Goal: Information Seeking & Learning: Find specific fact

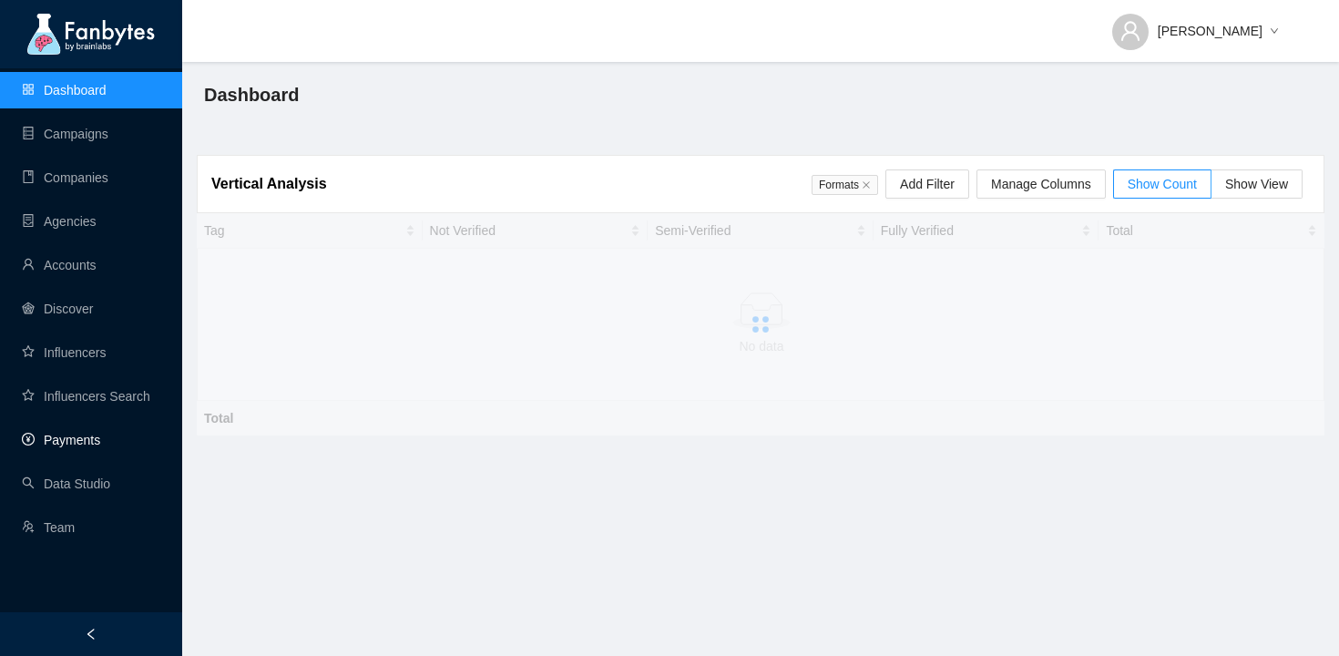
click at [100, 433] on link "Payments" at bounding box center [61, 440] width 78 height 15
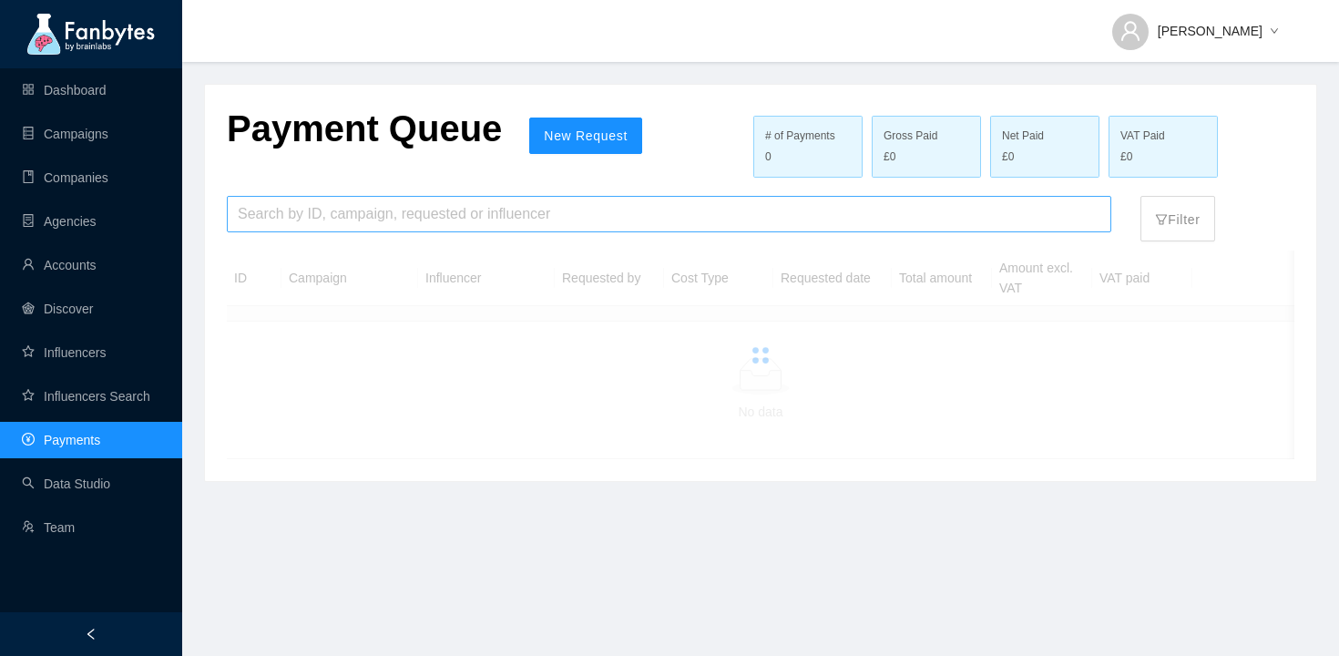
click at [362, 218] on input "search" at bounding box center [669, 214] width 863 height 35
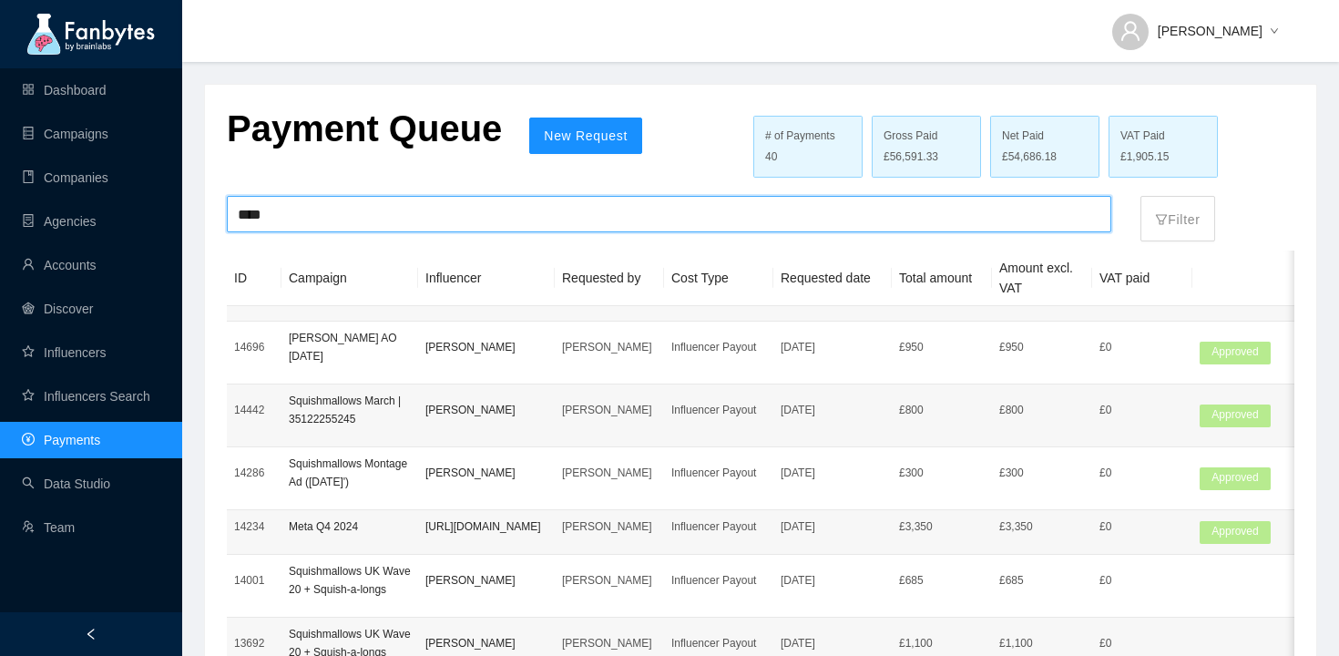
click at [363, 213] on input "****" at bounding box center [669, 214] width 863 height 35
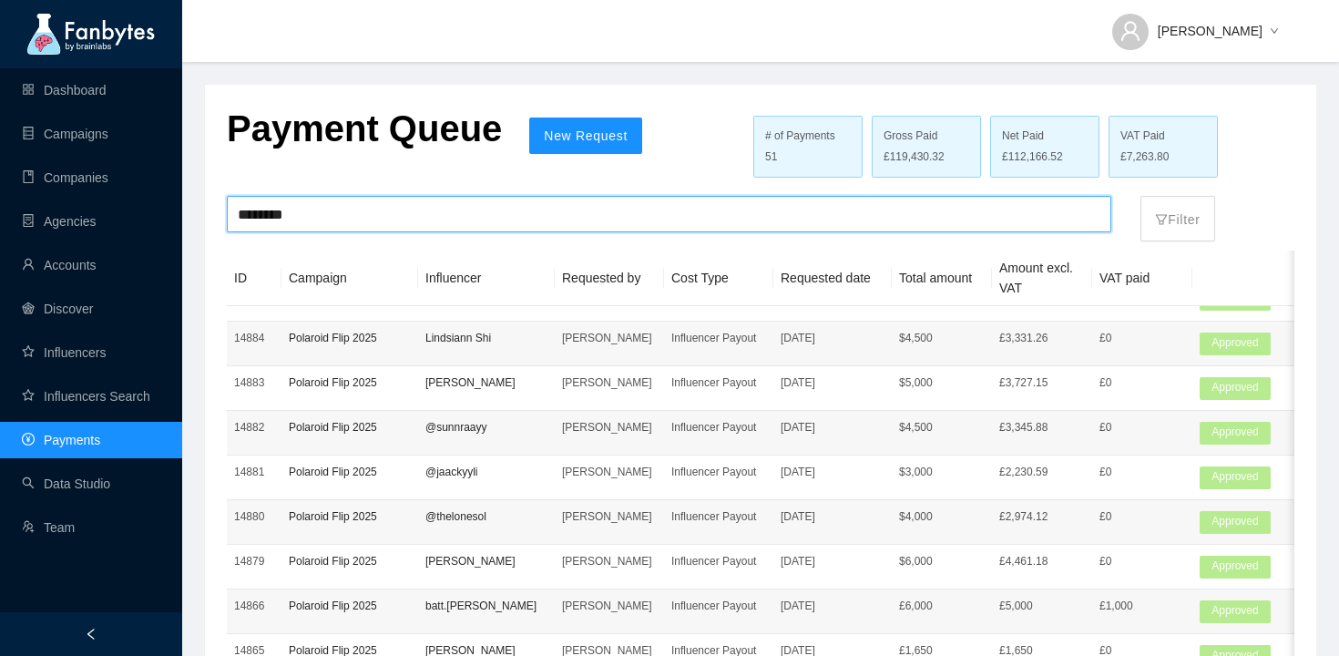
scroll to position [680, 0]
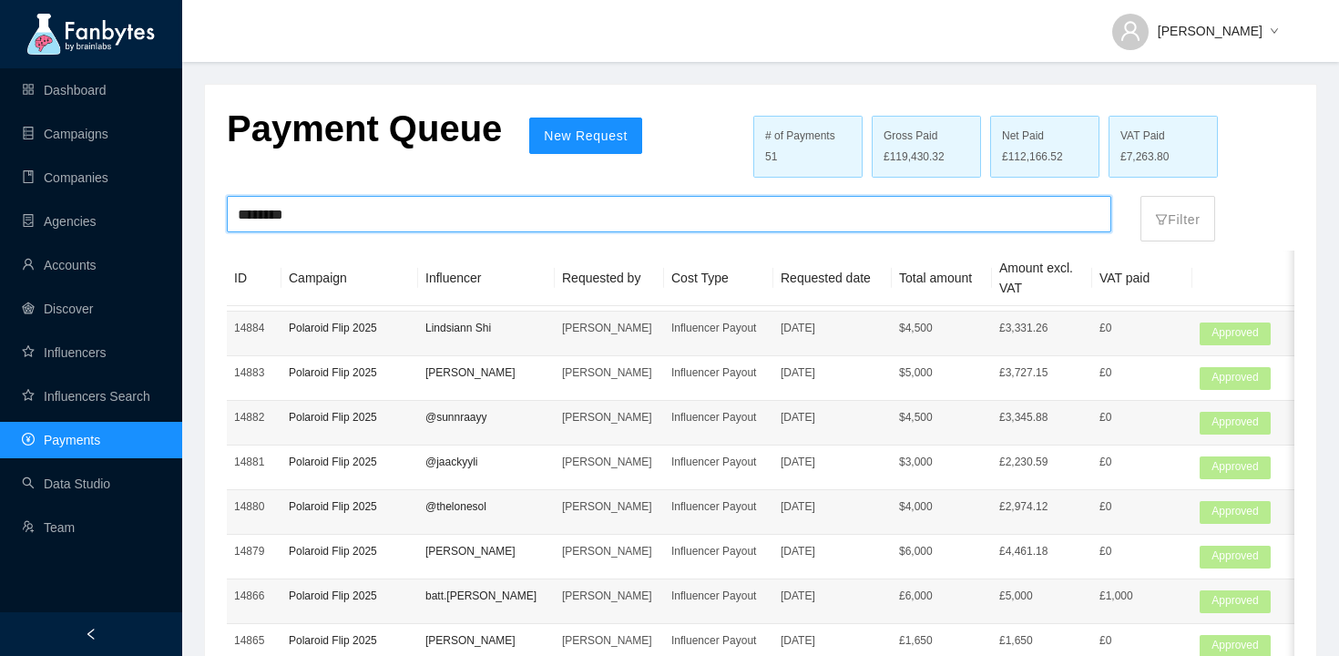
click at [461, 211] on input "********" at bounding box center [669, 214] width 863 height 35
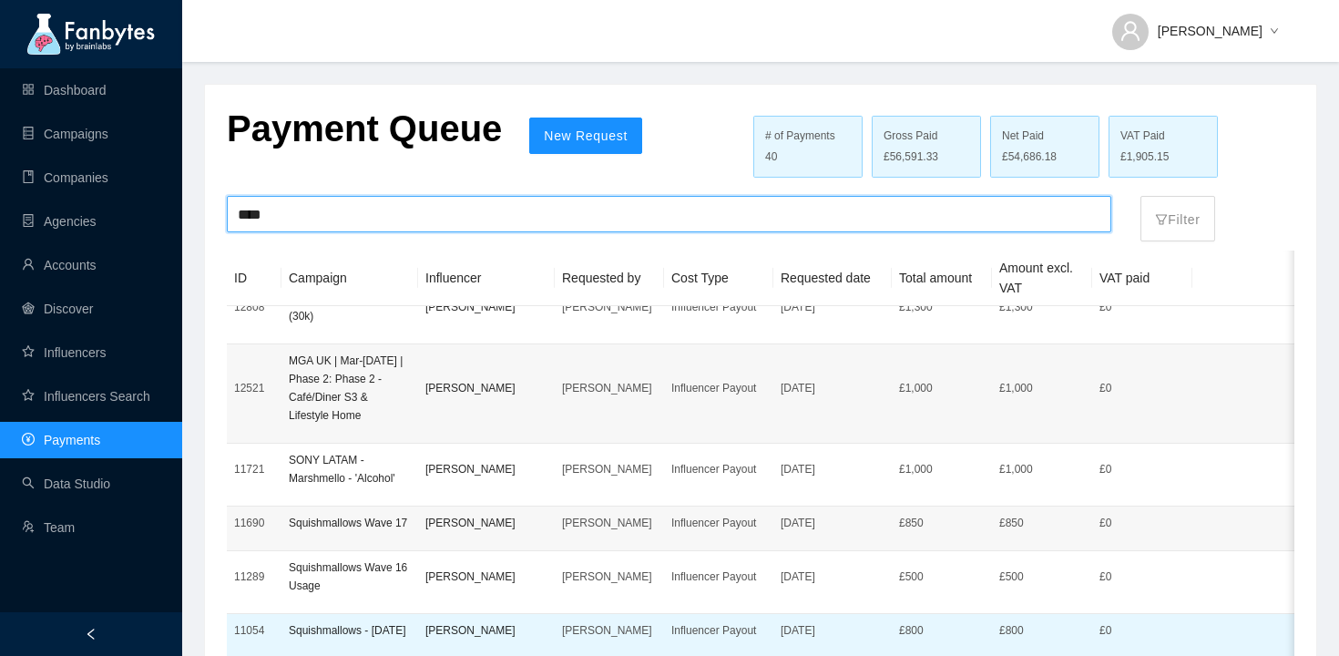
scroll to position [266, 0]
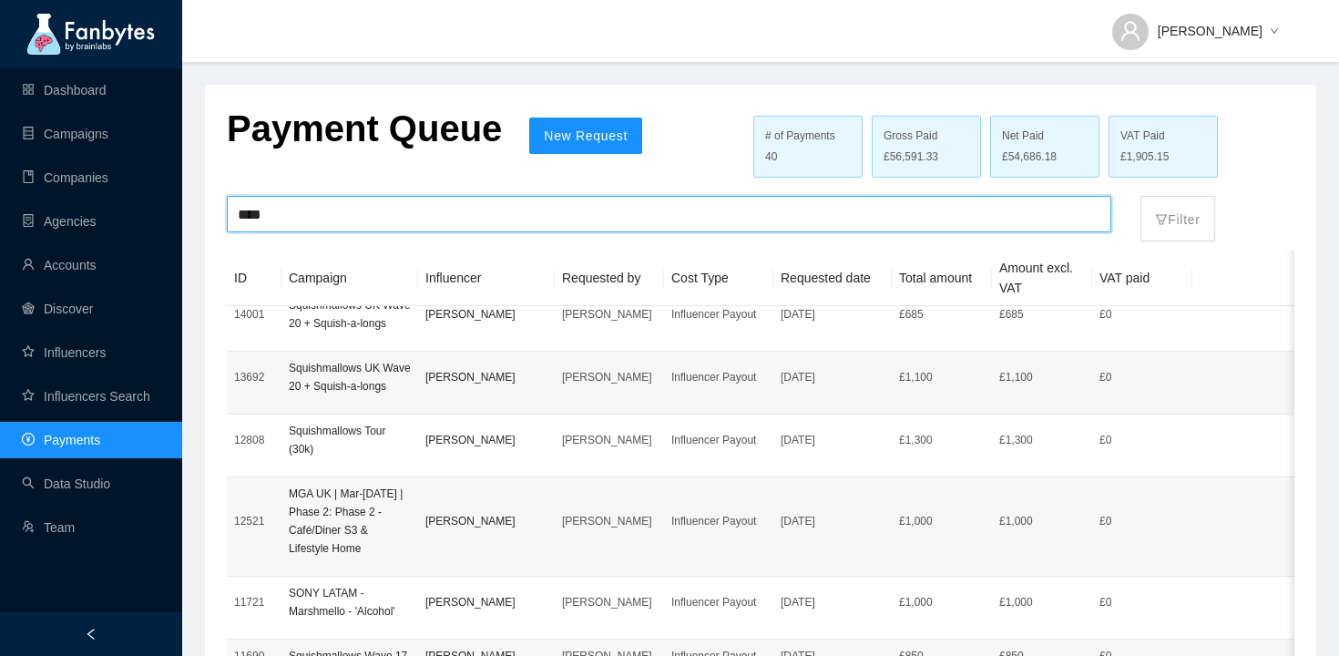
click at [434, 212] on input "****" at bounding box center [669, 214] width 863 height 35
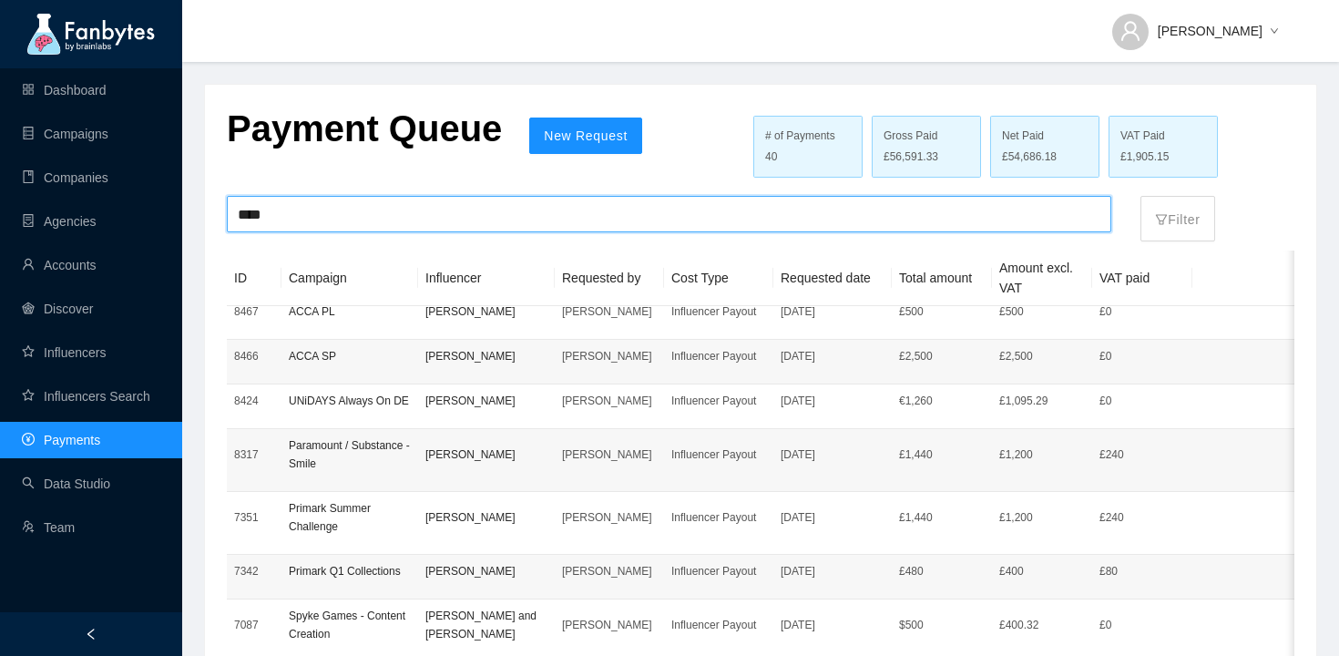
scroll to position [1409, 0]
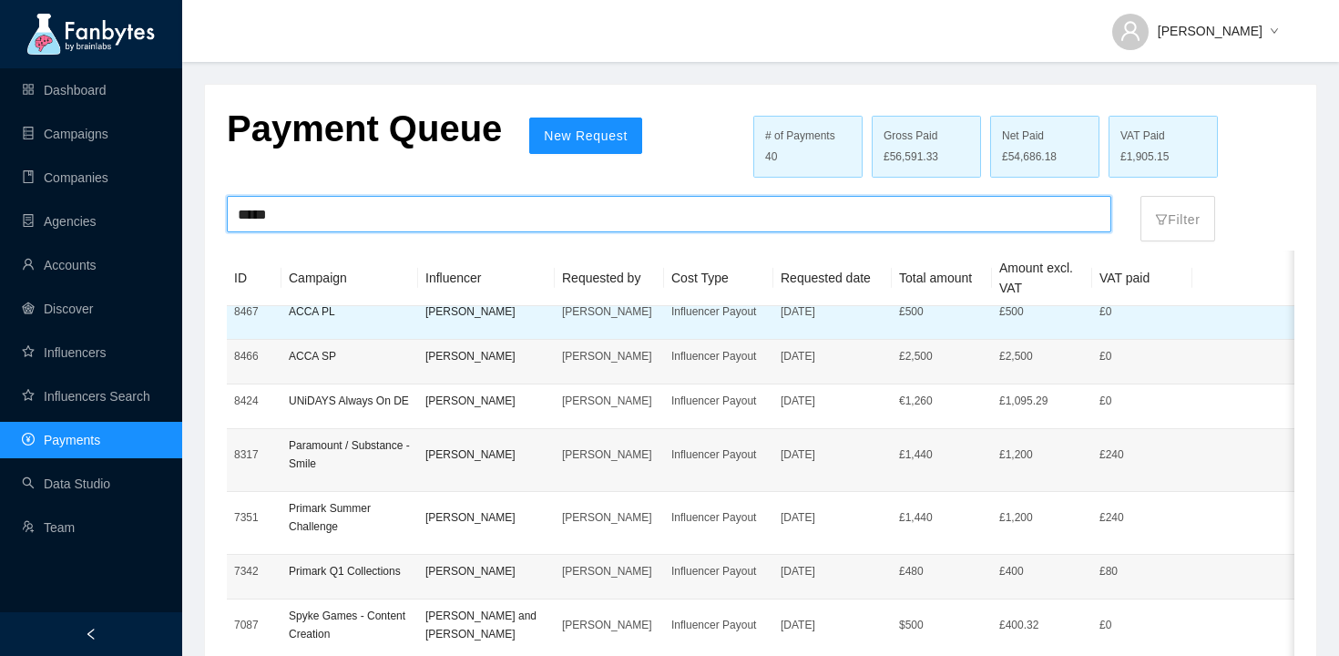
paste input "*********"
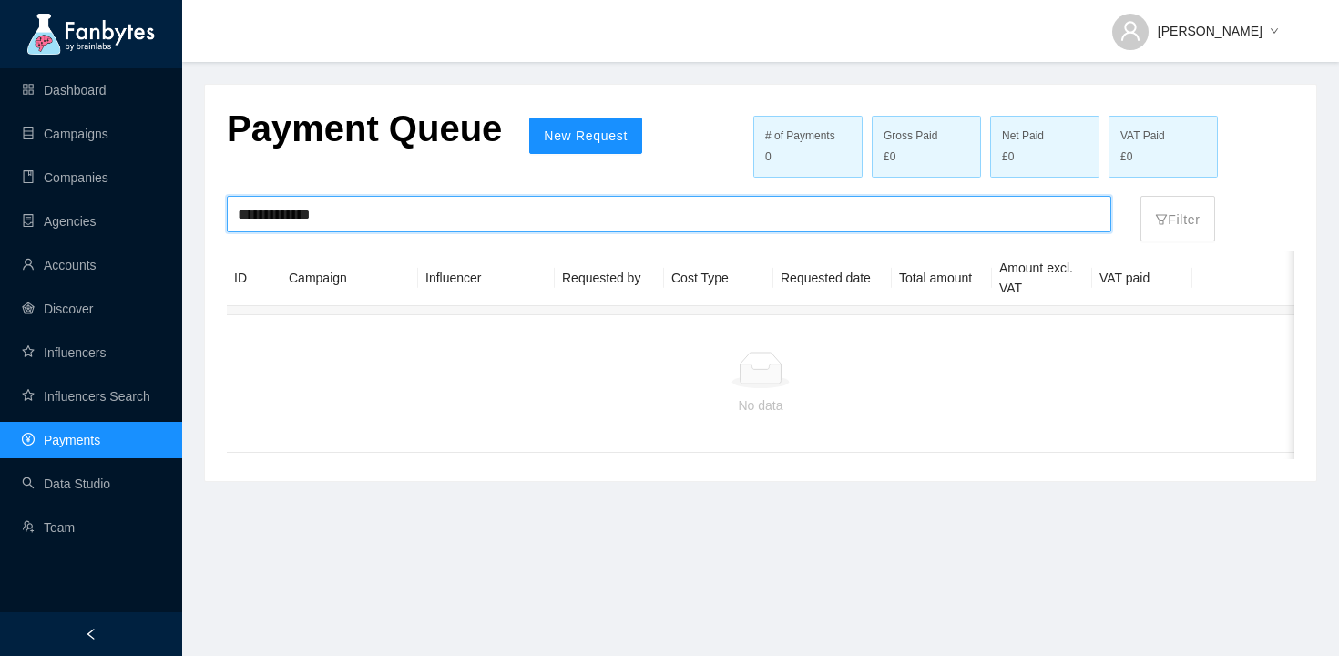
scroll to position [6, 0]
drag, startPoint x: 269, startPoint y: 212, endPoint x: 230, endPoint y: 207, distance: 39.5
click at [230, 207] on div "**********" at bounding box center [669, 214] width 884 height 36
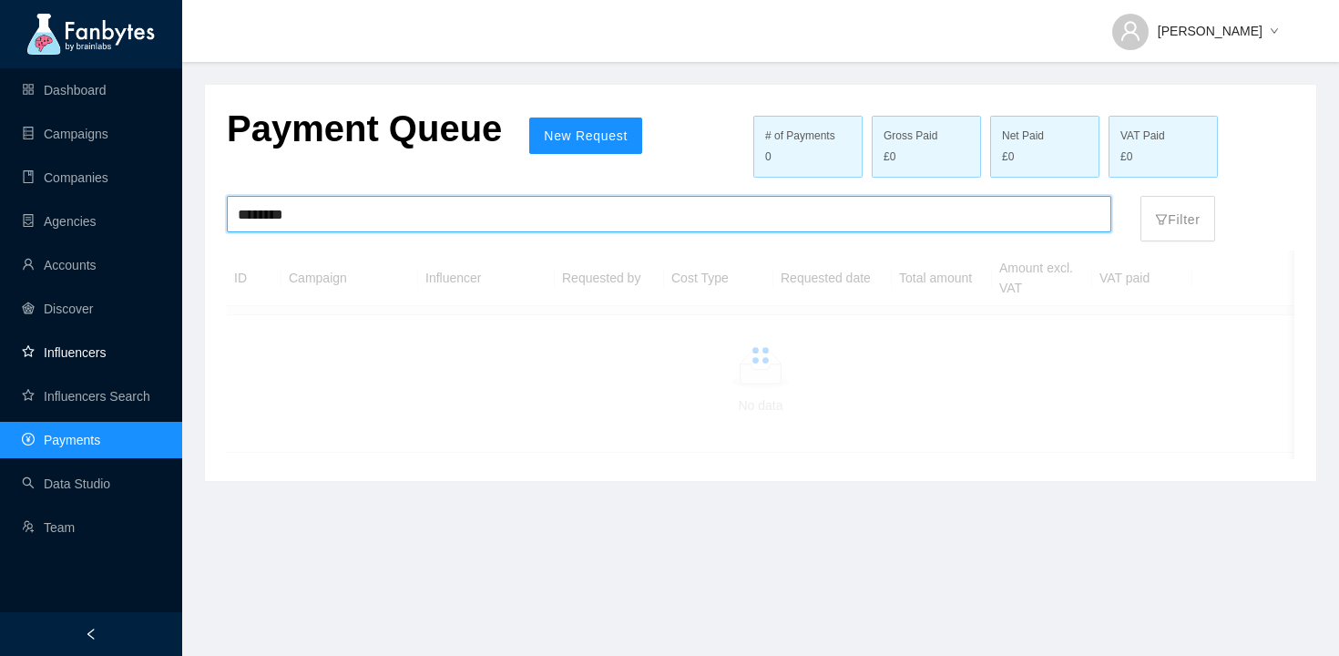
type input "********"
click at [61, 352] on link "Influencers" at bounding box center [64, 352] width 84 height 15
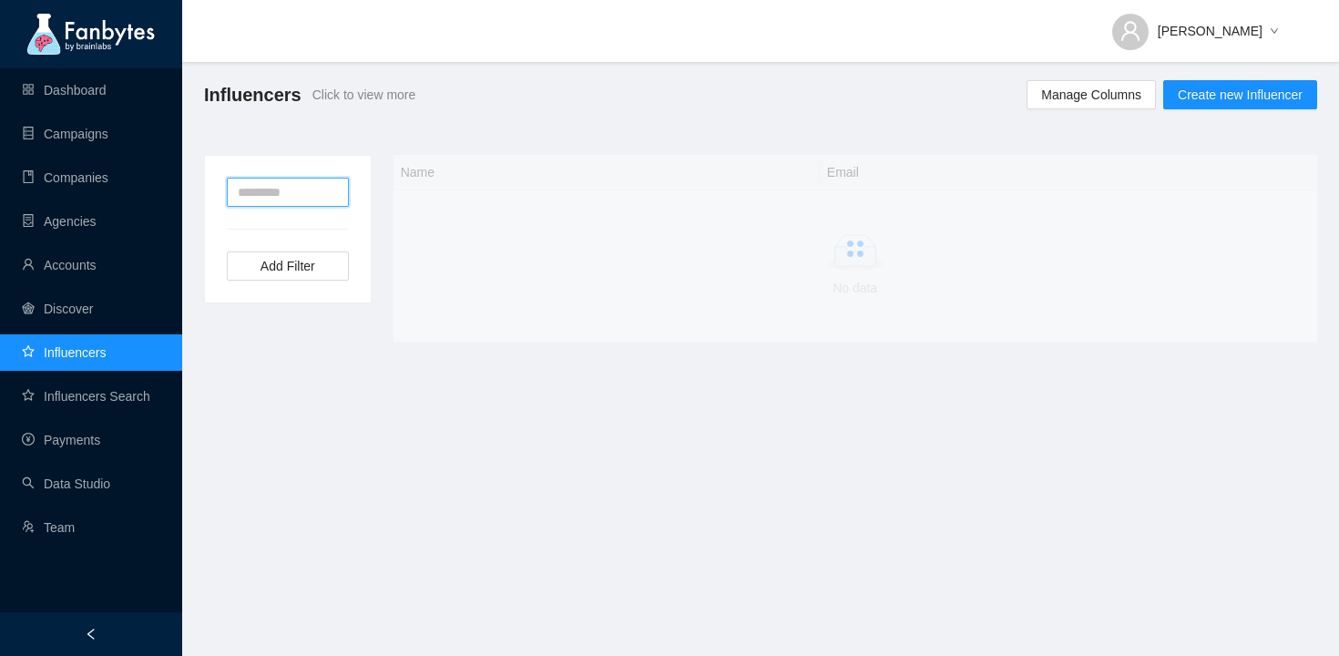
click at [312, 199] on input "text" at bounding box center [288, 192] width 122 height 29
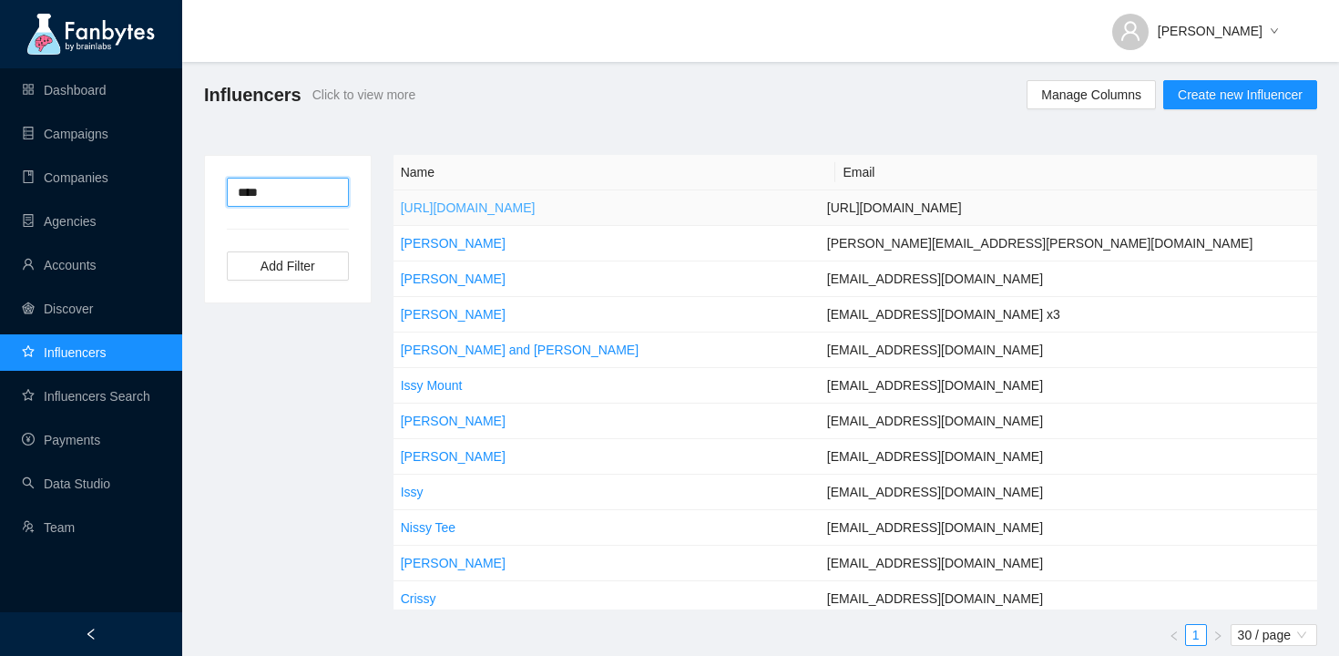
type input "****"
click at [536, 208] on link "[URL][DOMAIN_NAME]" at bounding box center [468, 207] width 135 height 15
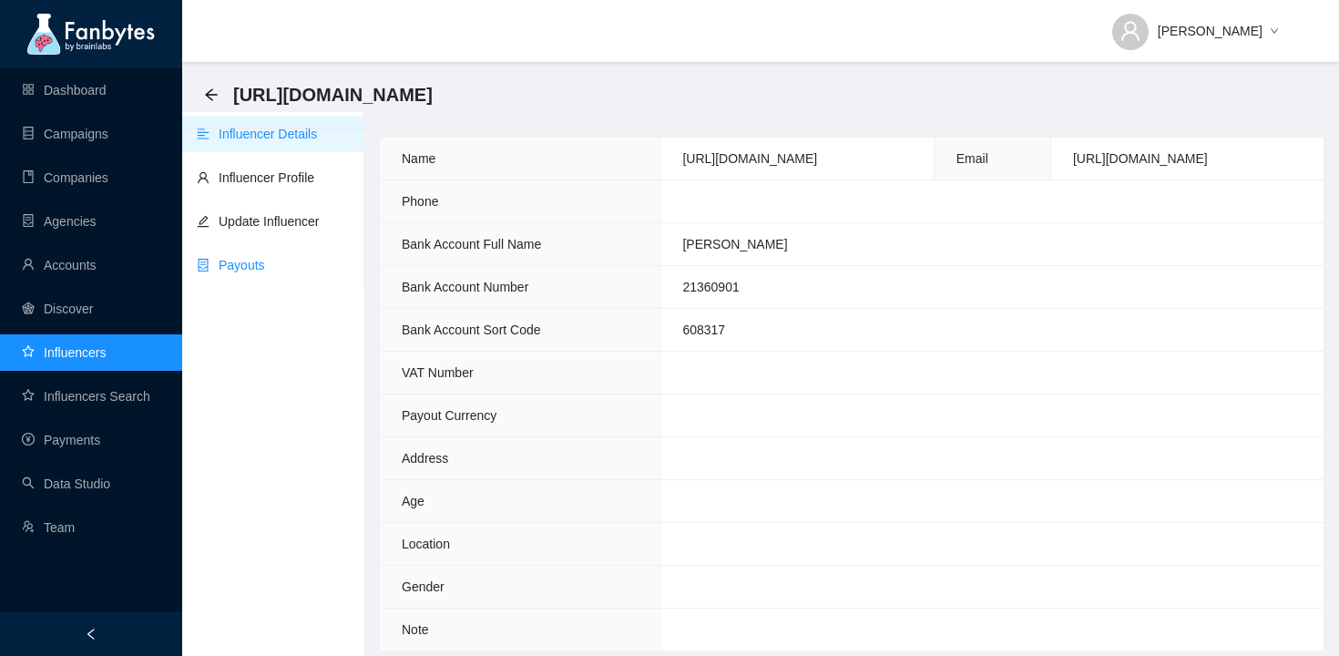
click at [265, 263] on link "Payouts" at bounding box center [231, 265] width 68 height 15
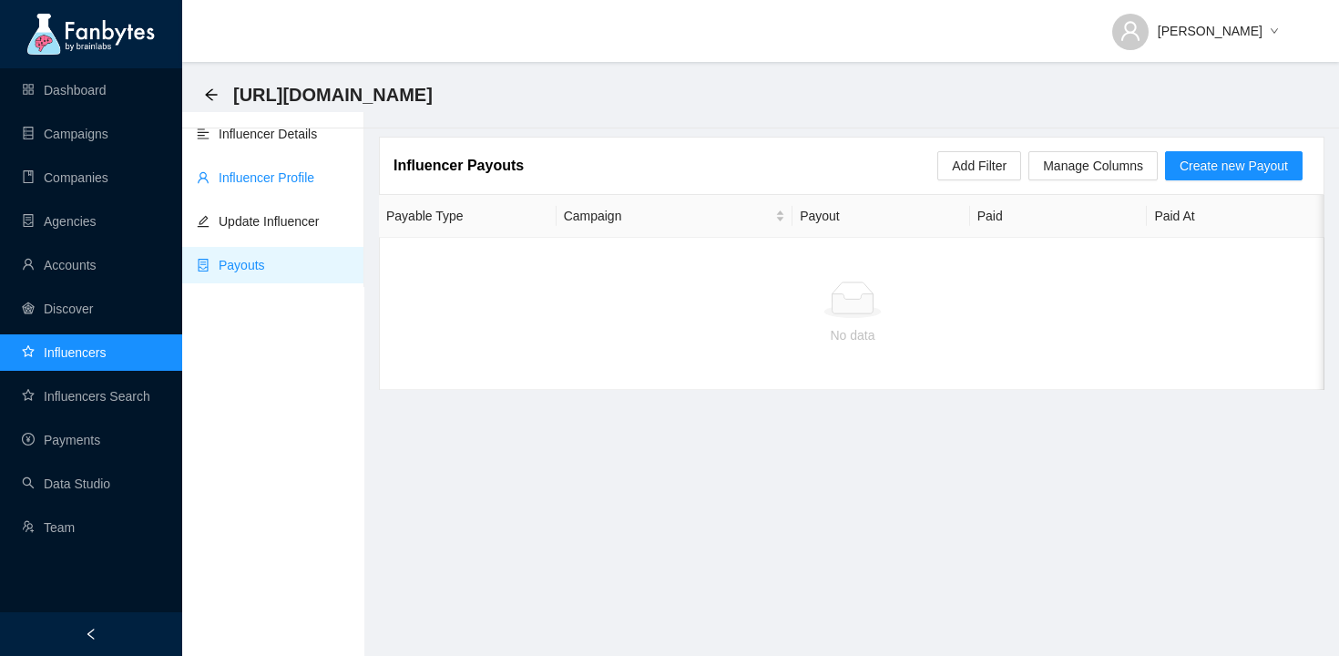
click at [314, 170] on link "Influencer Profile" at bounding box center [256, 177] width 118 height 15
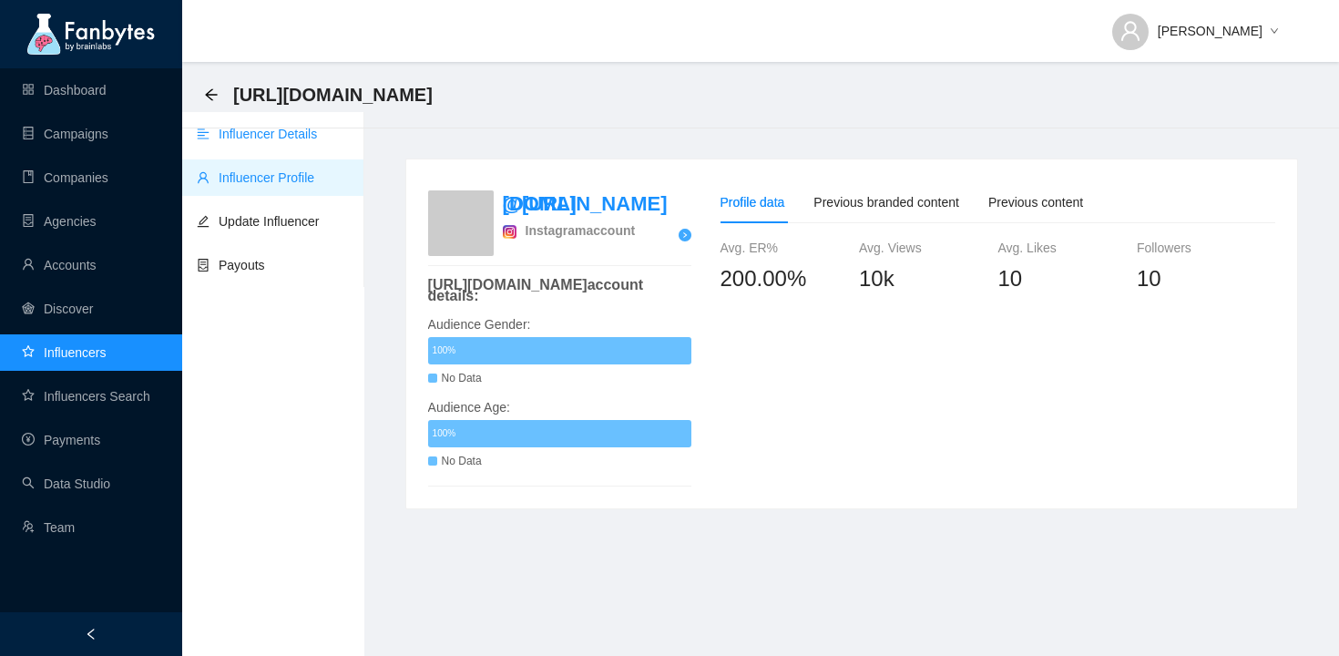
click at [312, 133] on link "Influencer Details" at bounding box center [257, 134] width 120 height 15
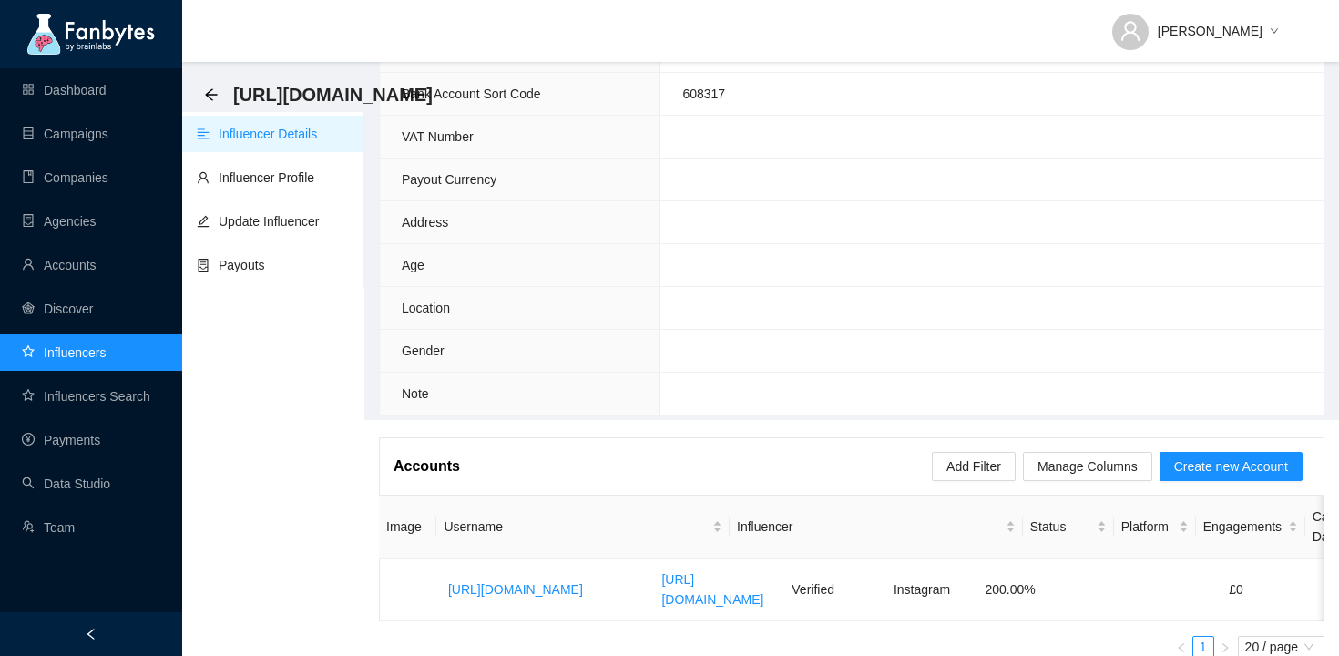
scroll to position [252, 0]
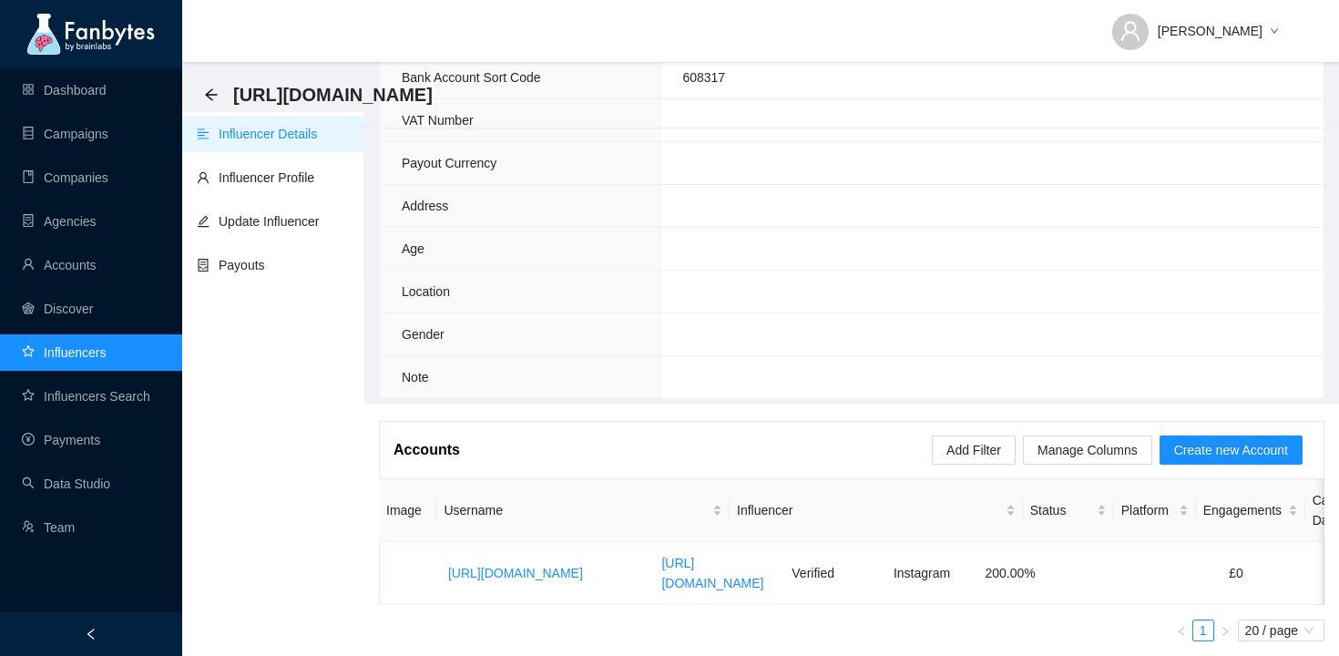
click at [100, 353] on link "Influencers" at bounding box center [64, 352] width 84 height 15
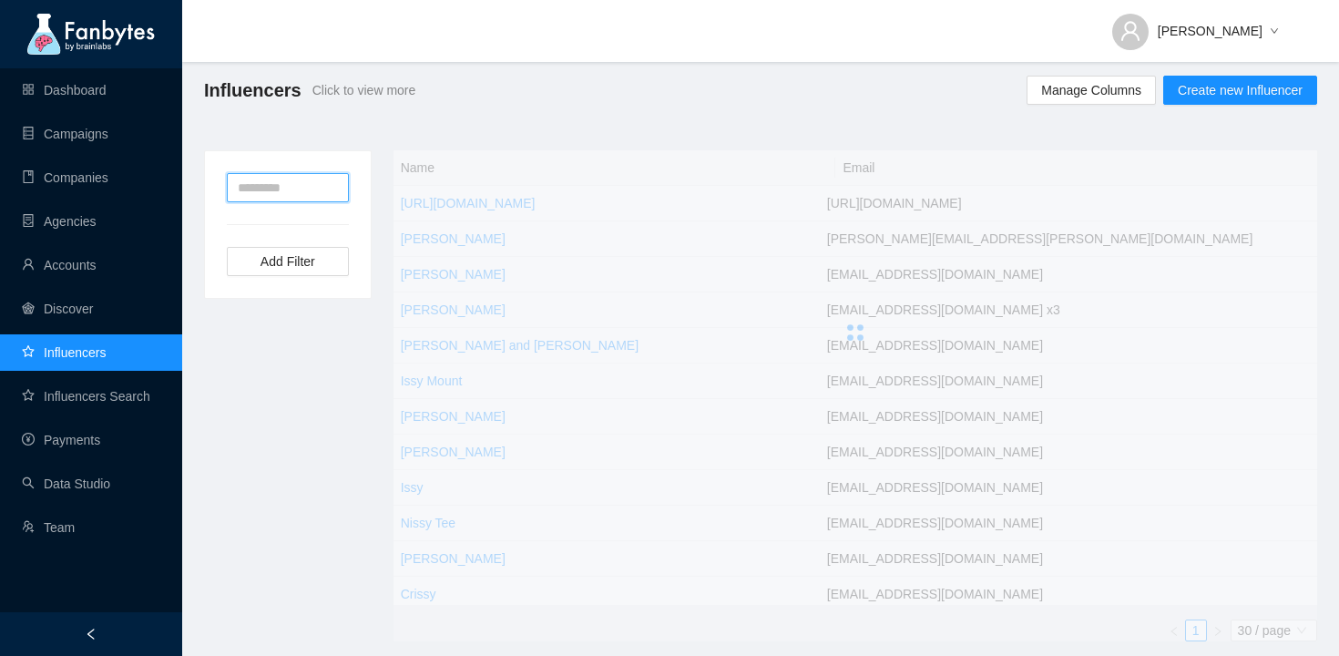
click at [280, 194] on input "text" at bounding box center [288, 187] width 122 height 29
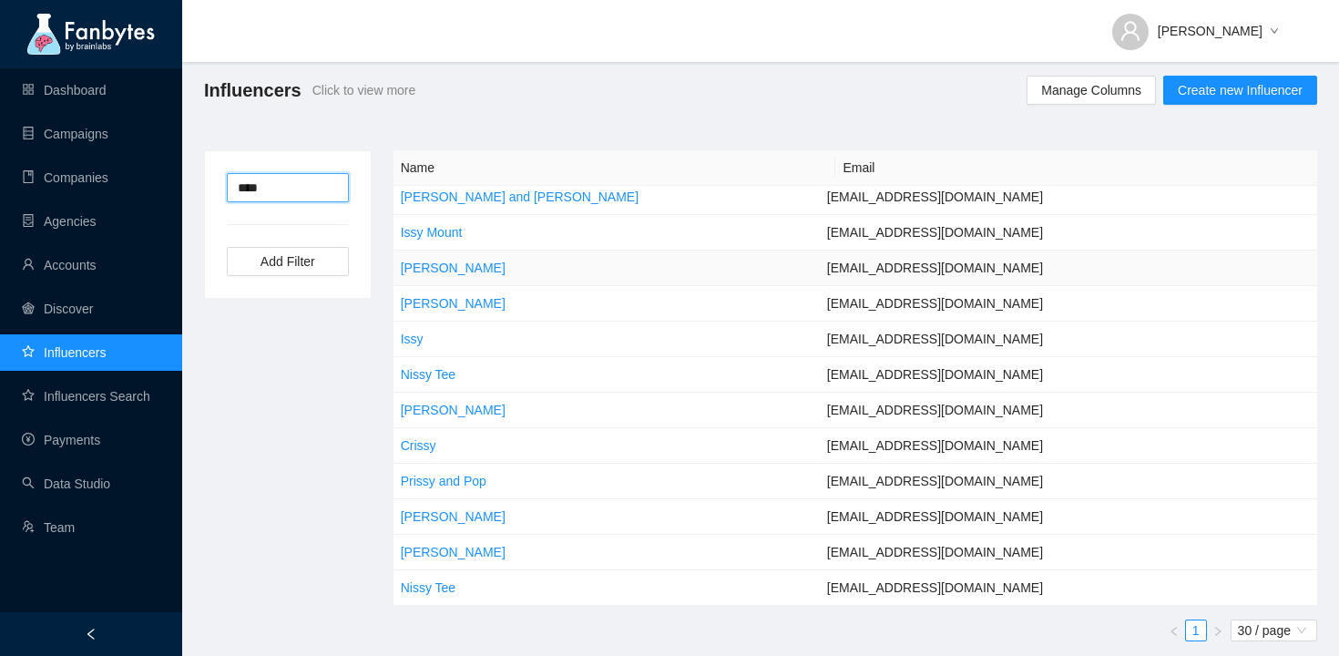
scroll to position [149, 0]
type input "****"
click at [76, 127] on link "Campaigns" at bounding box center [65, 134] width 87 height 15
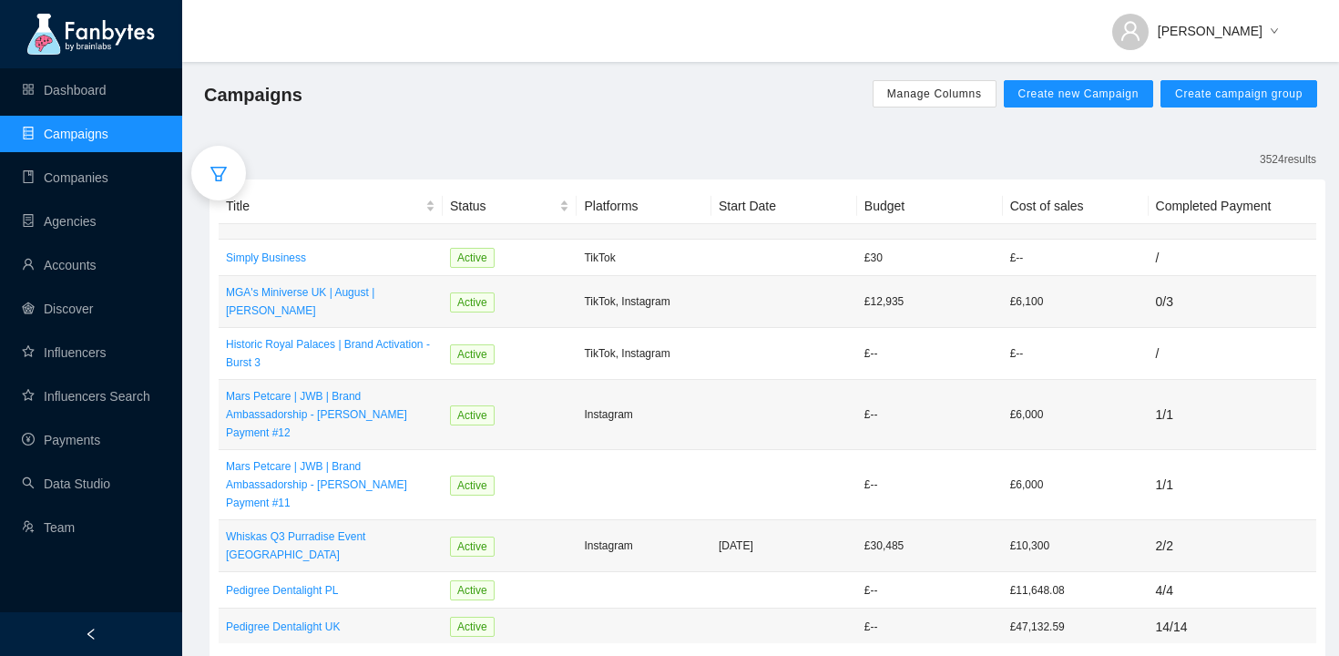
click at [232, 166] on div at bounding box center [218, 173] width 55 height 55
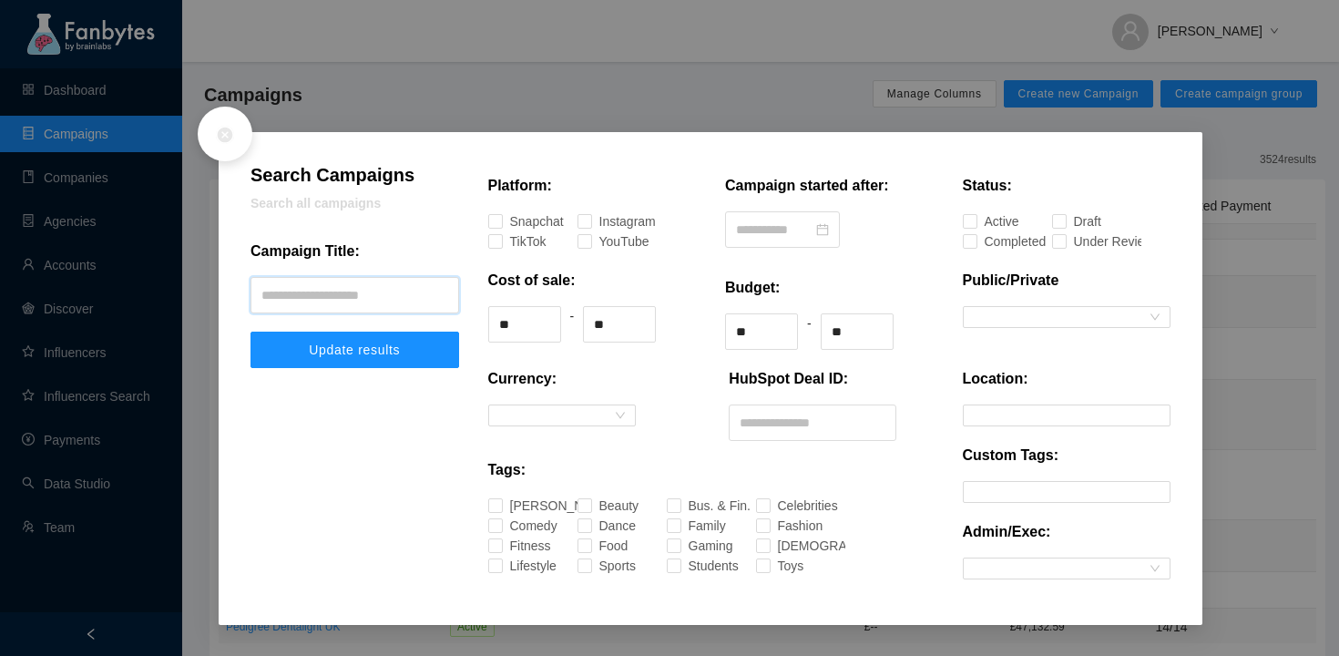
click at [302, 293] on input "text" at bounding box center [354, 295] width 209 height 36
type input "********"
click at [250, 332] on button "Update results" at bounding box center [354, 350] width 209 height 36
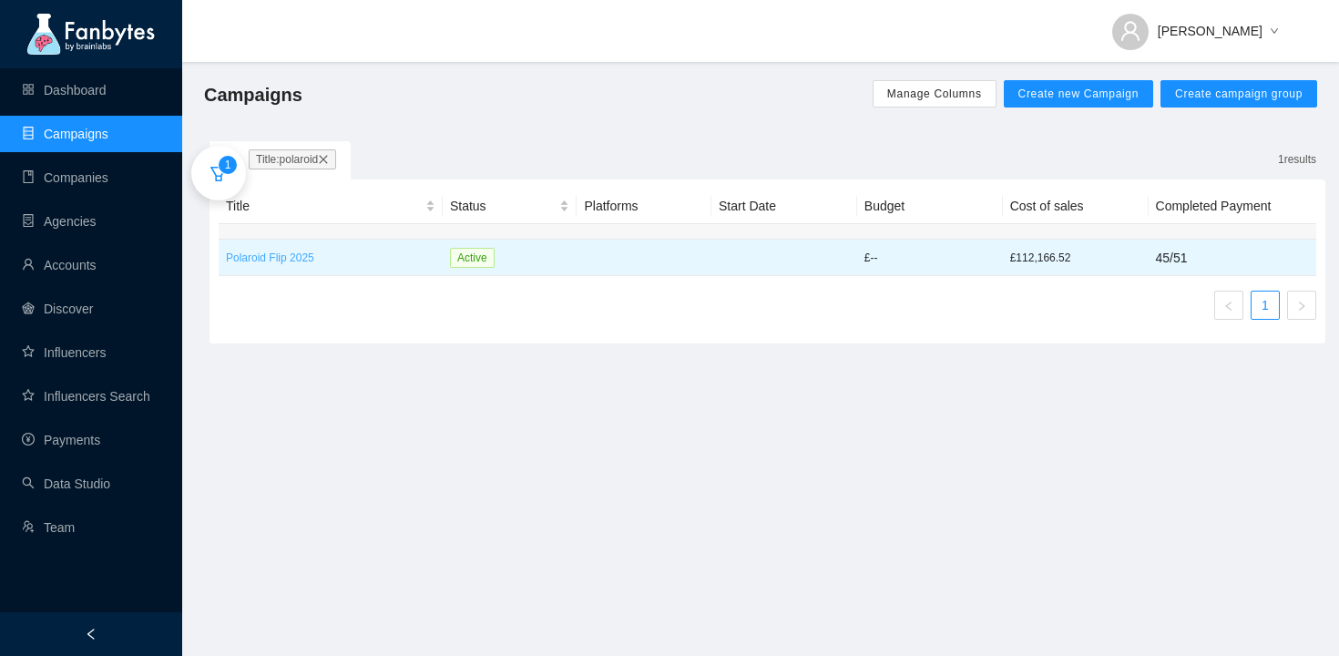
click at [280, 256] on p "Polaroid Flip 2025" at bounding box center [331, 258] width 210 height 18
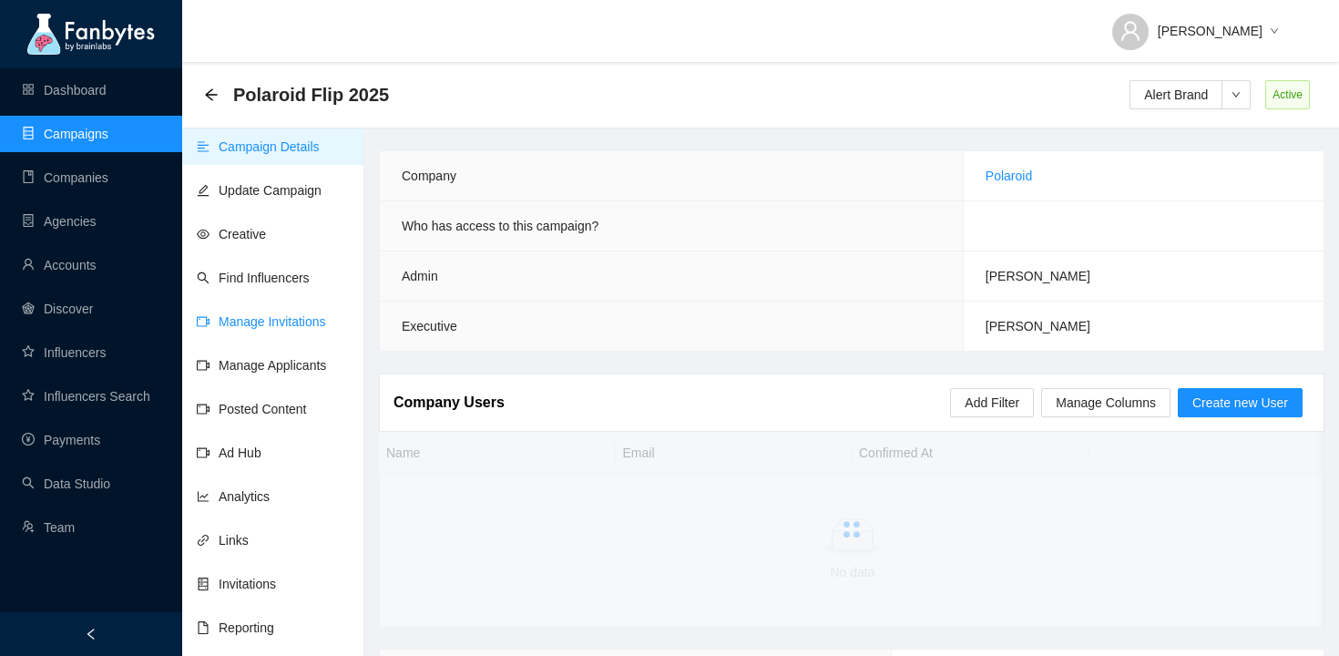
click at [252, 317] on link "Manage Invitations" at bounding box center [261, 321] width 129 height 15
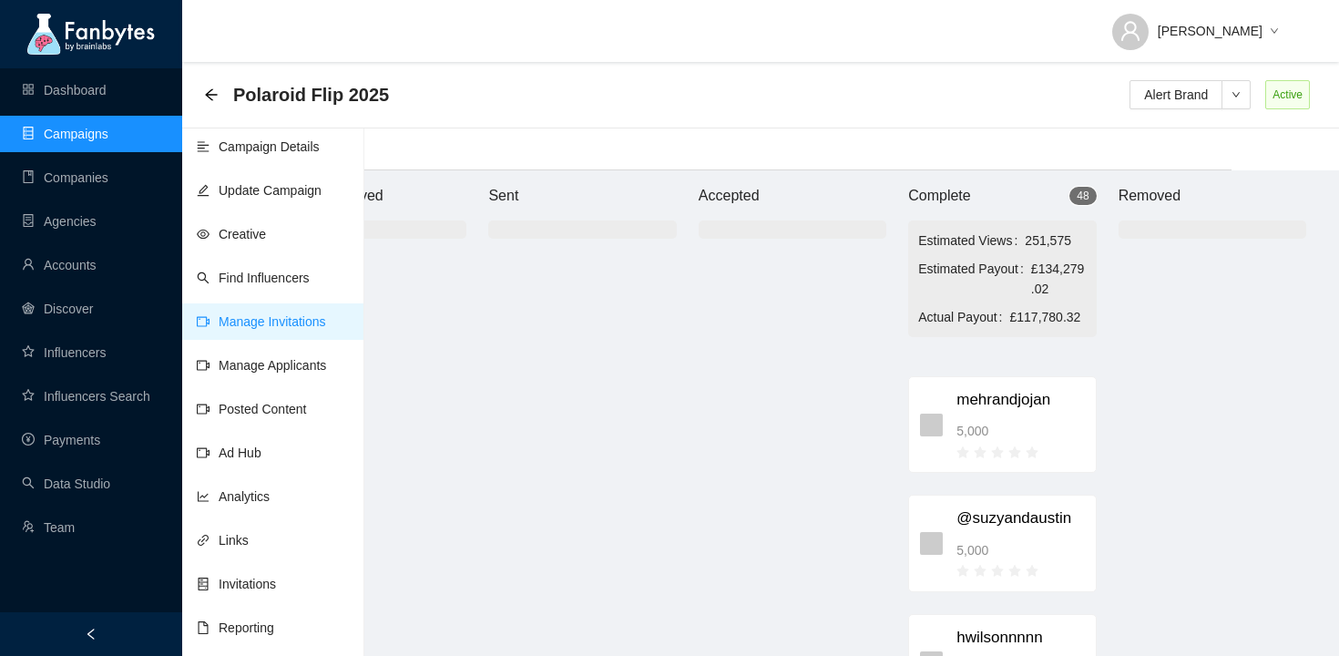
scroll to position [18, 0]
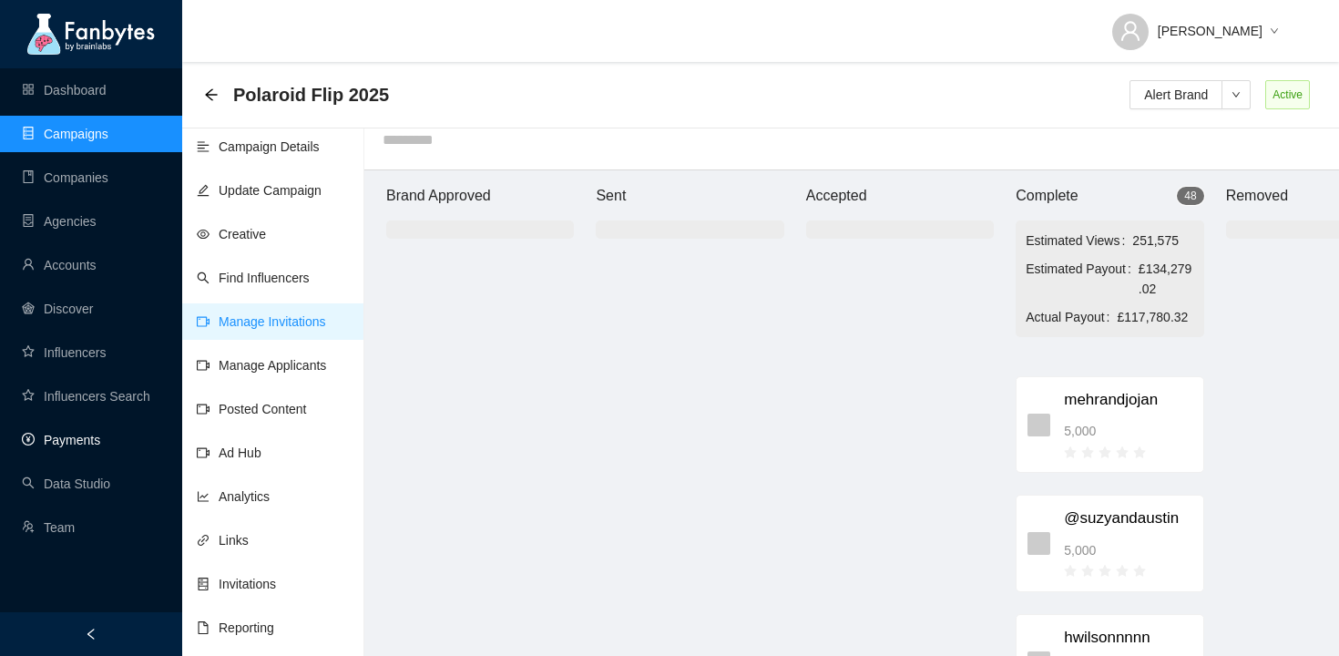
click at [77, 445] on link "Payments" at bounding box center [61, 440] width 78 height 15
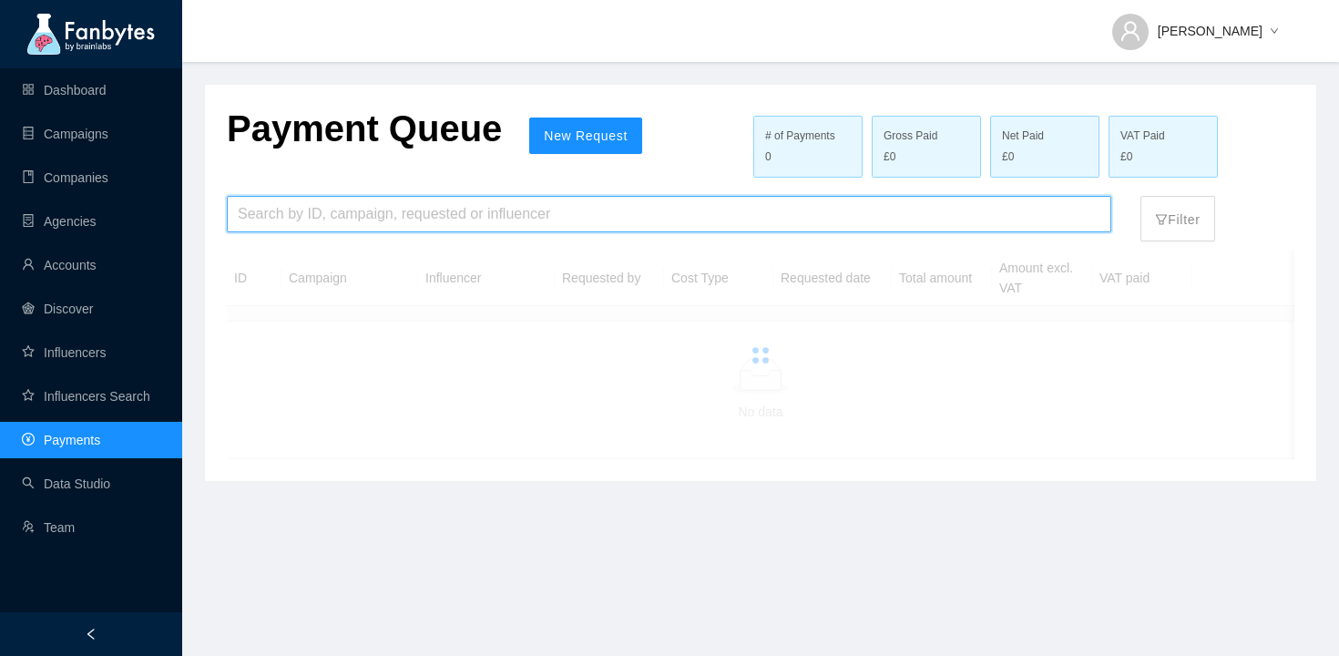
click at [353, 225] on input "search" at bounding box center [669, 214] width 863 height 35
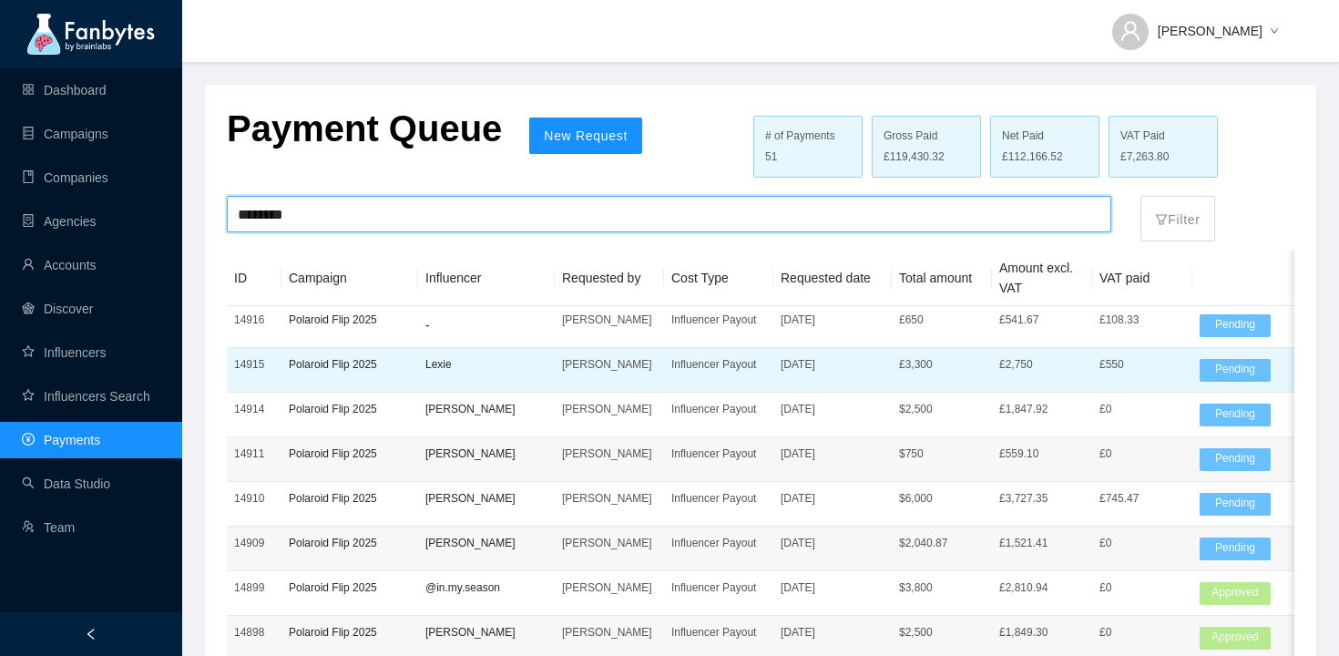
scroll to position [23, 0]
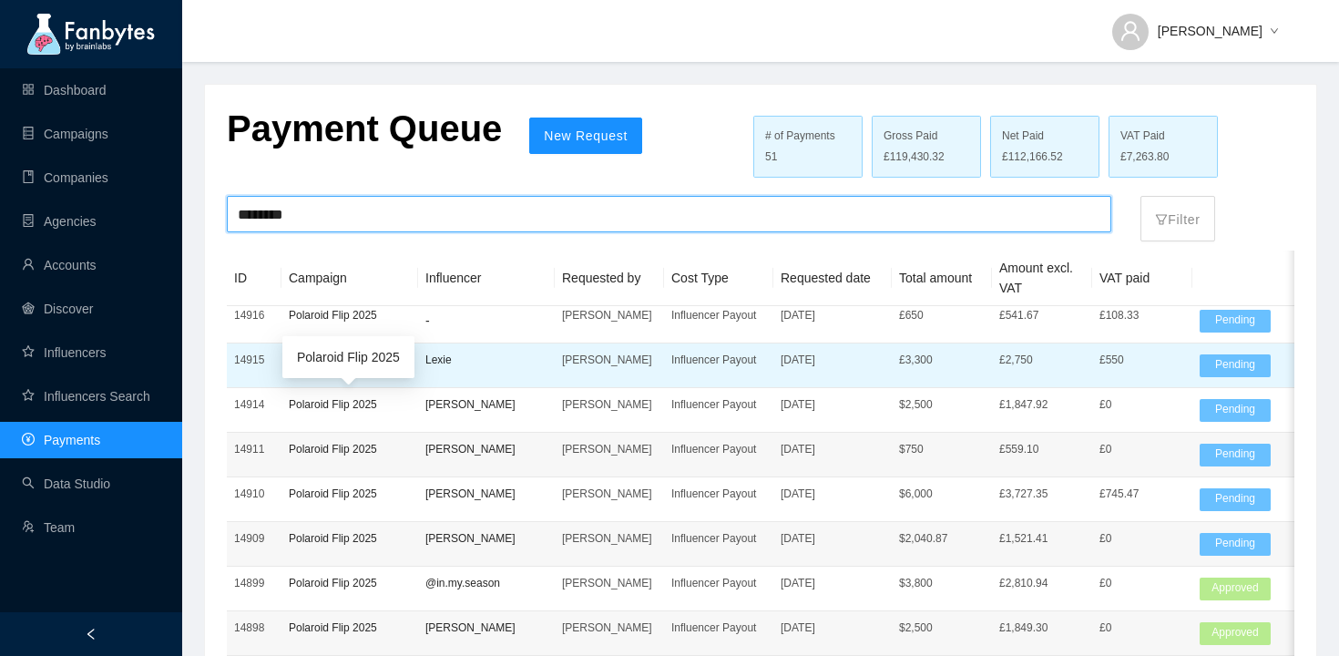
type input "********"
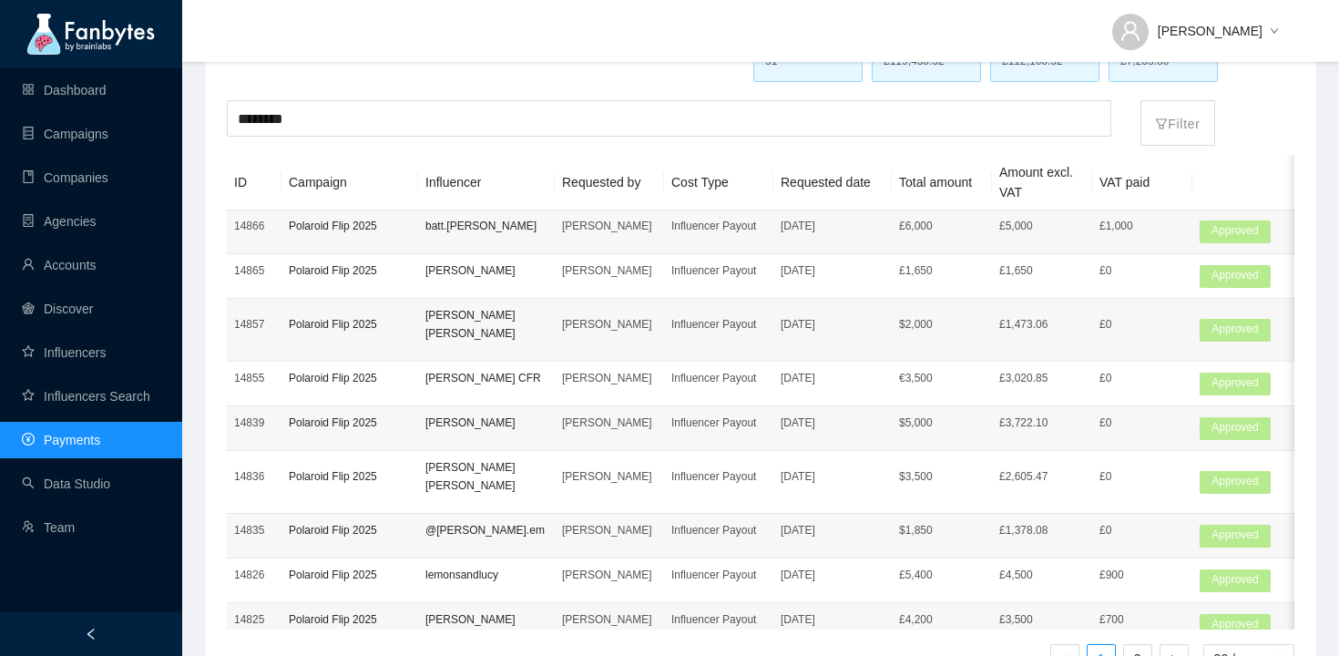
scroll to position [172, 0]
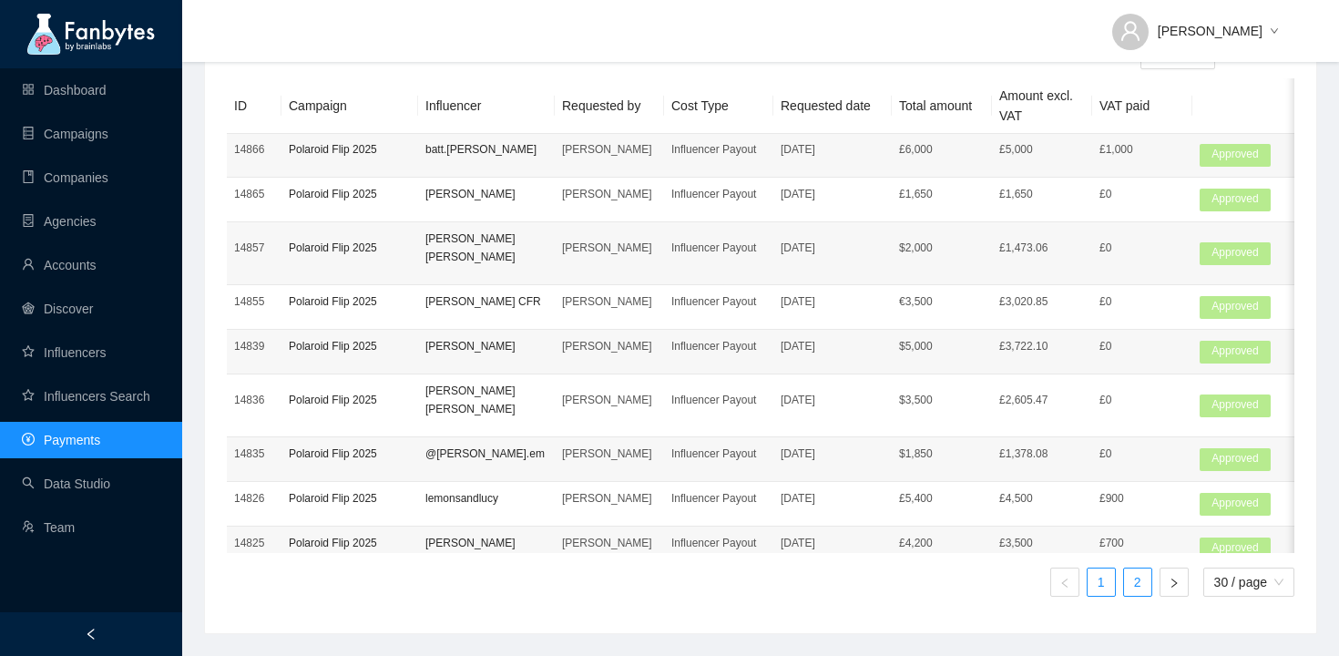
click at [1138, 578] on link "2" at bounding box center [1137, 581] width 27 height 27
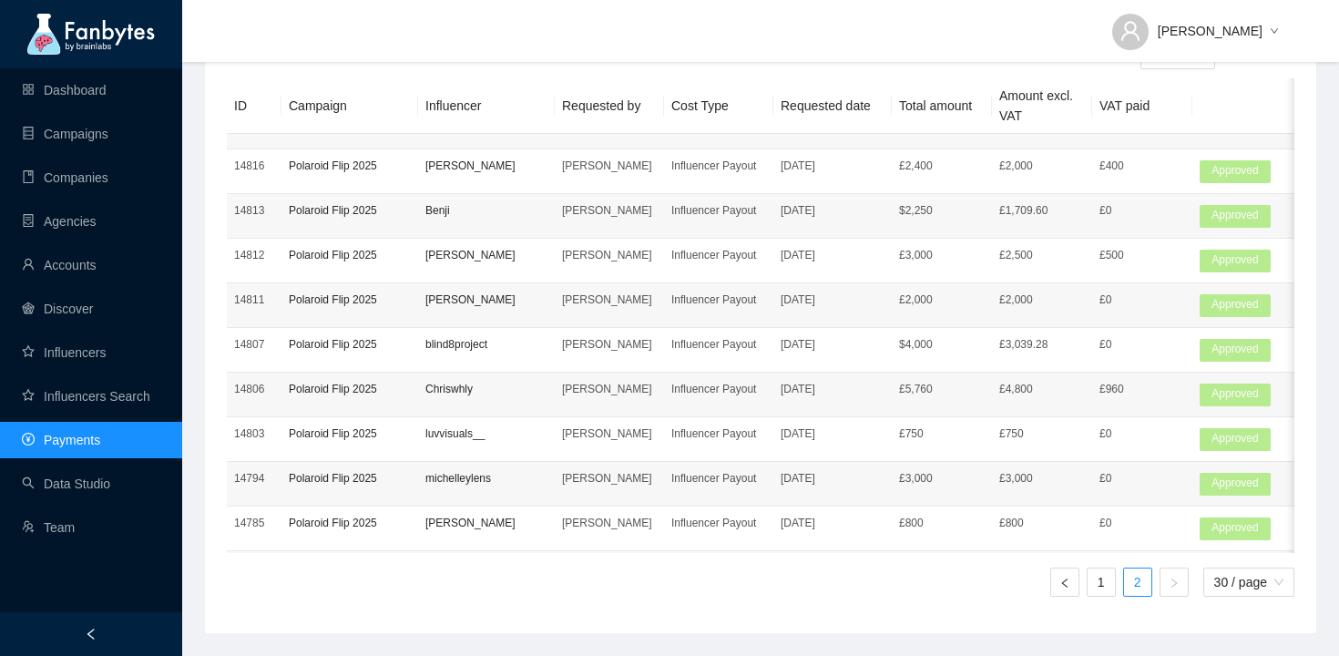
scroll to position [127, 0]
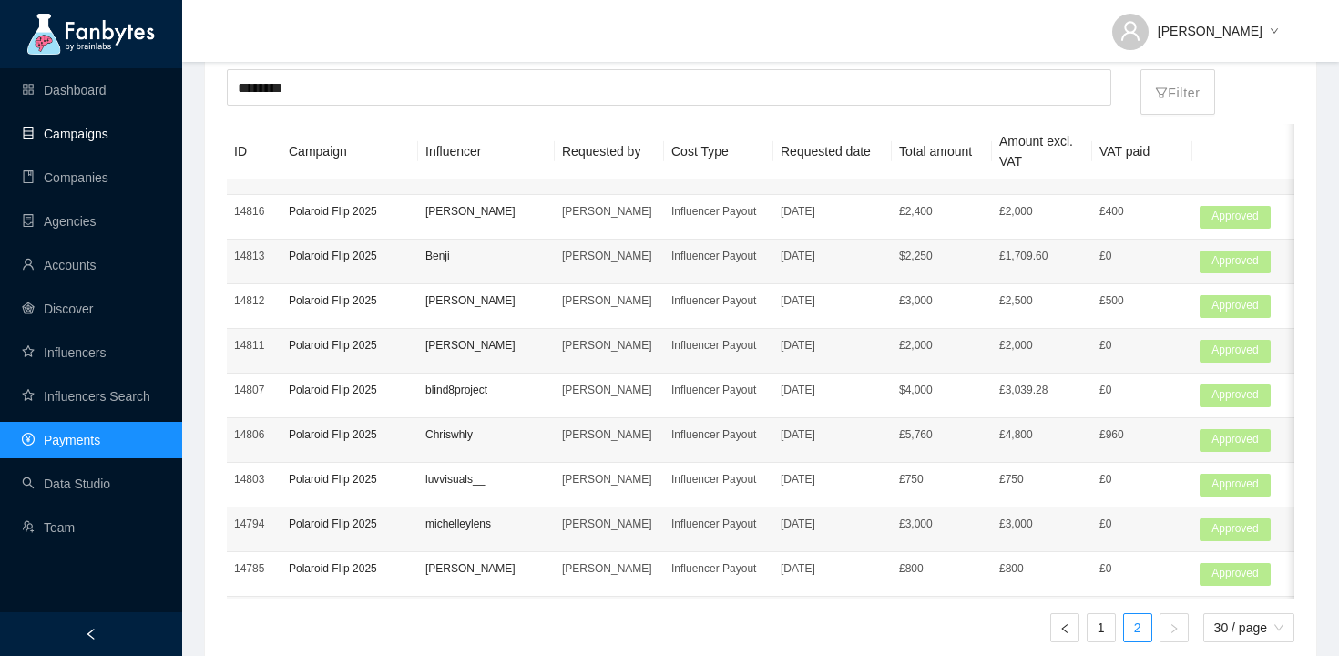
click at [81, 133] on link "Campaigns" at bounding box center [65, 134] width 87 height 15
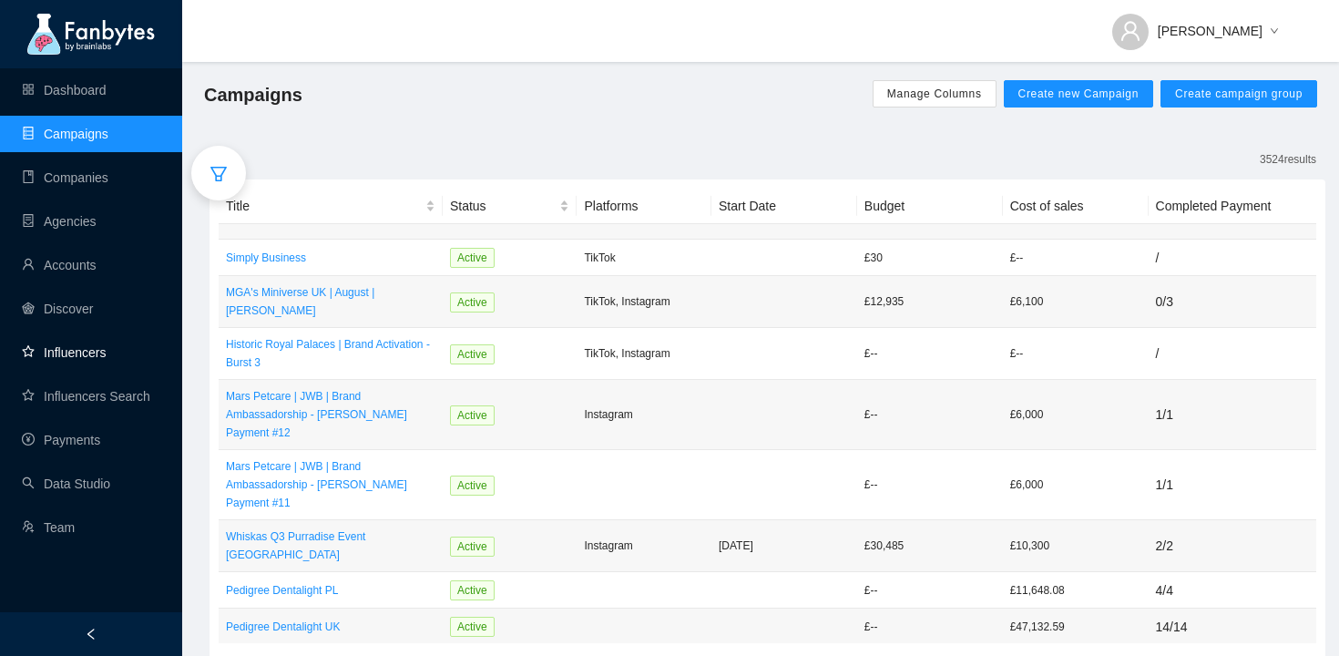
click at [88, 345] on link "Influencers" at bounding box center [64, 352] width 84 height 15
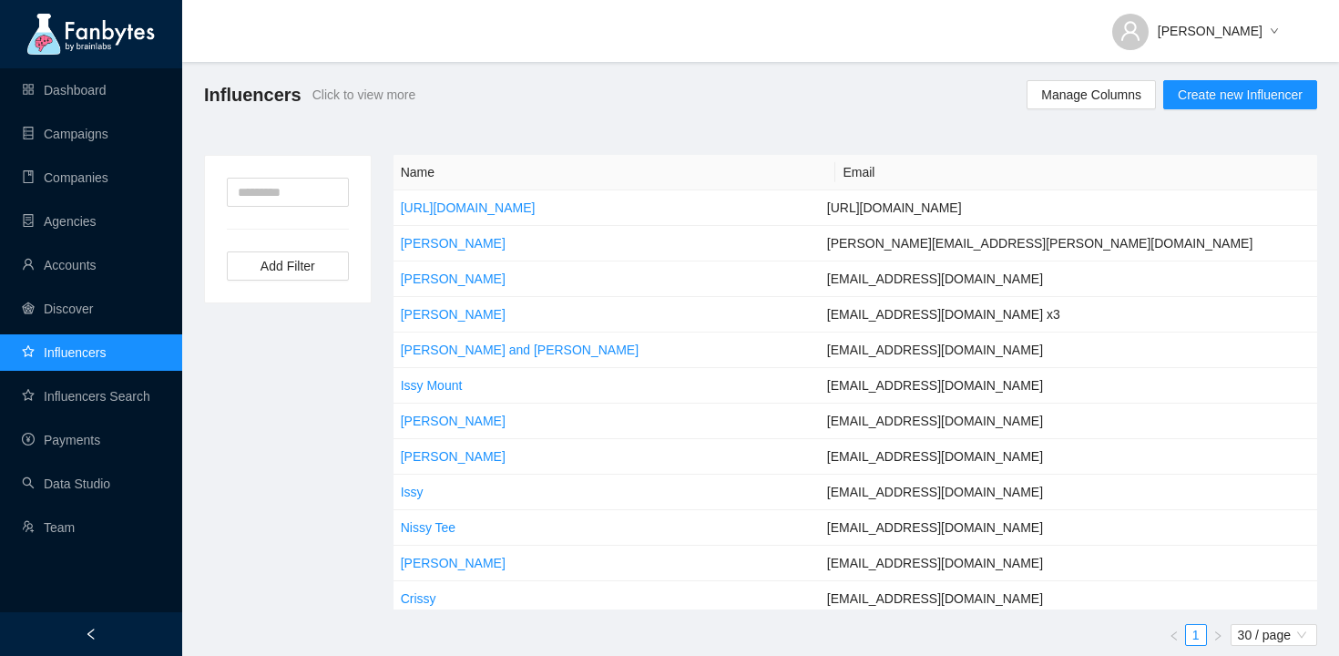
click at [305, 176] on div "Add Filter" at bounding box center [288, 229] width 166 height 147
click at [307, 193] on input "text" at bounding box center [288, 192] width 122 height 29
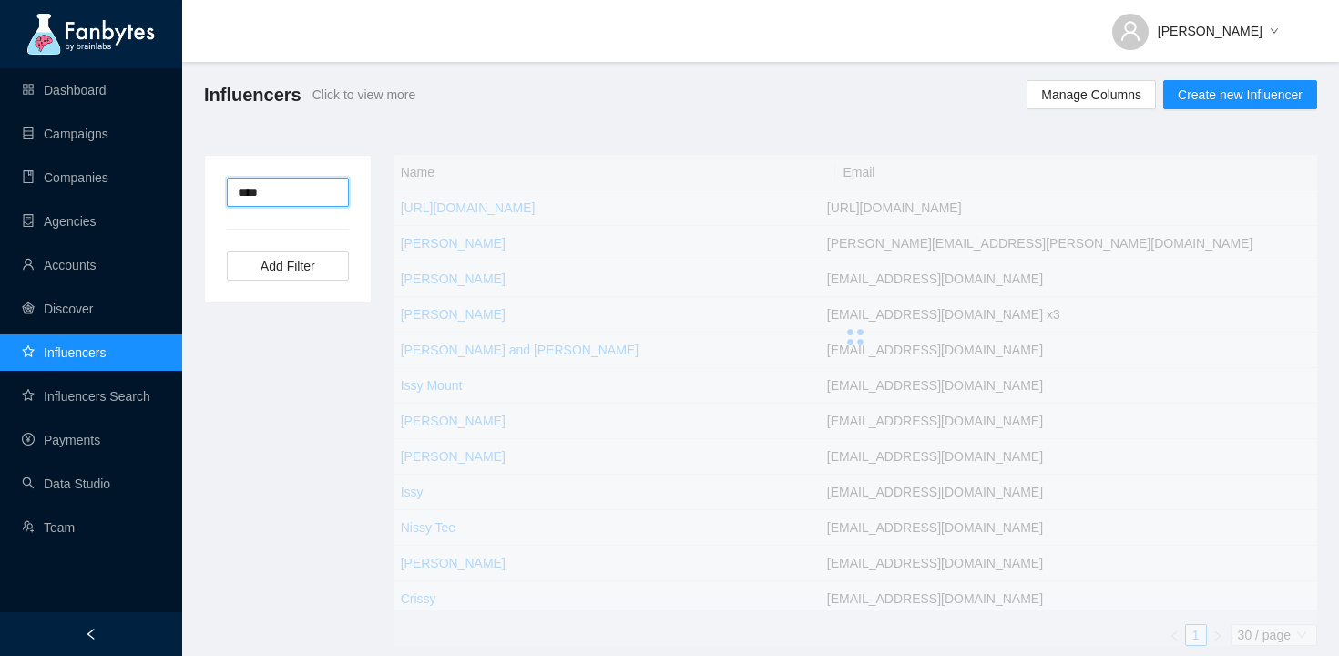
type input "****"
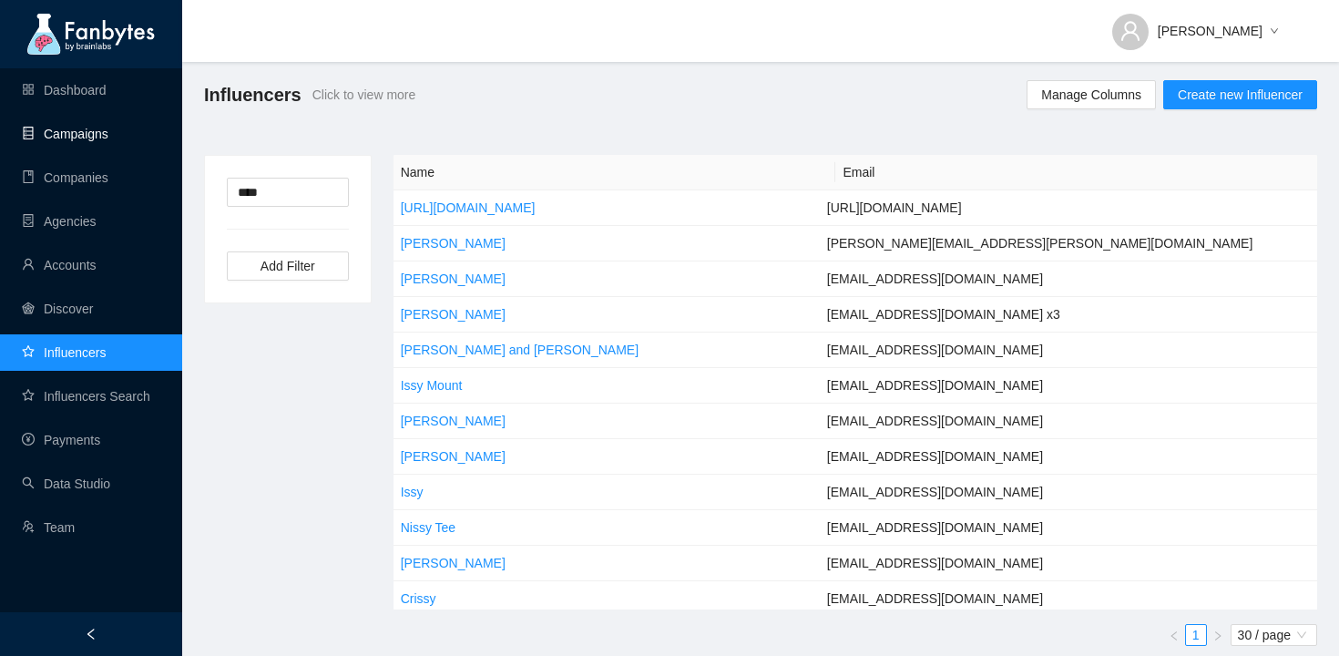
click at [86, 131] on link "Campaigns" at bounding box center [65, 134] width 87 height 15
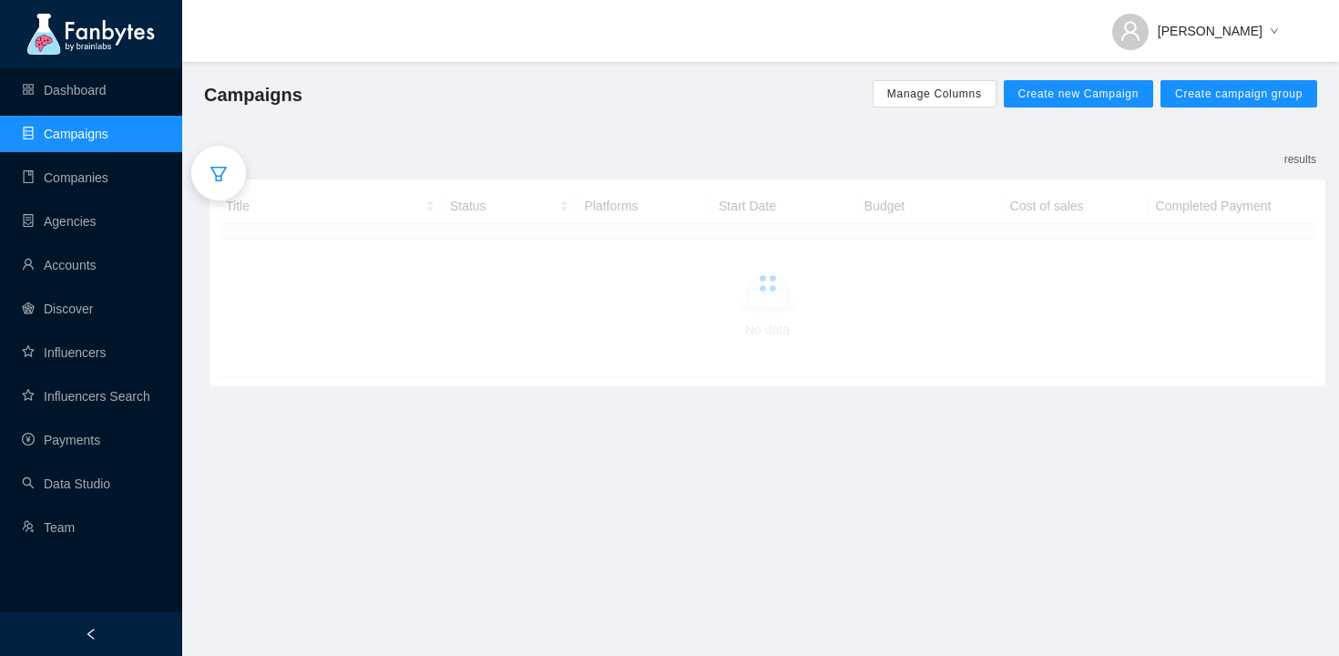
click at [201, 176] on div at bounding box center [218, 173] width 55 height 55
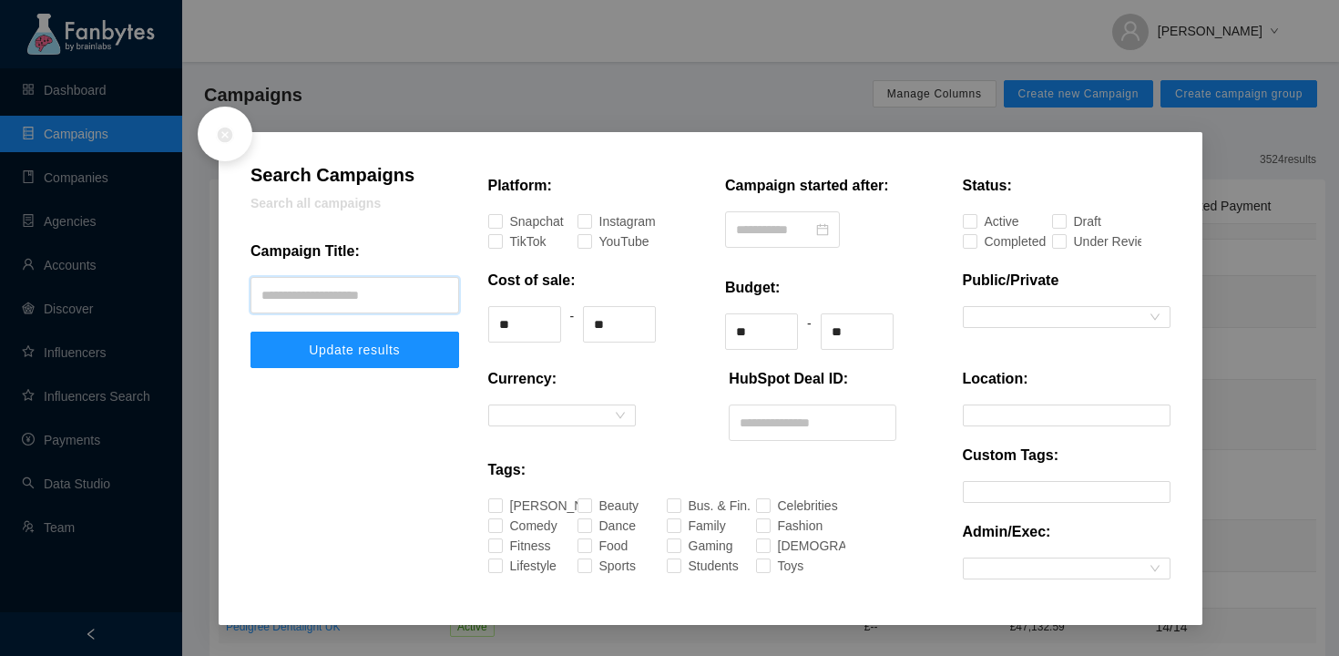
click at [304, 286] on input "text" at bounding box center [354, 295] width 209 height 36
type input "****"
click at [250, 332] on button "Update results" at bounding box center [354, 350] width 209 height 36
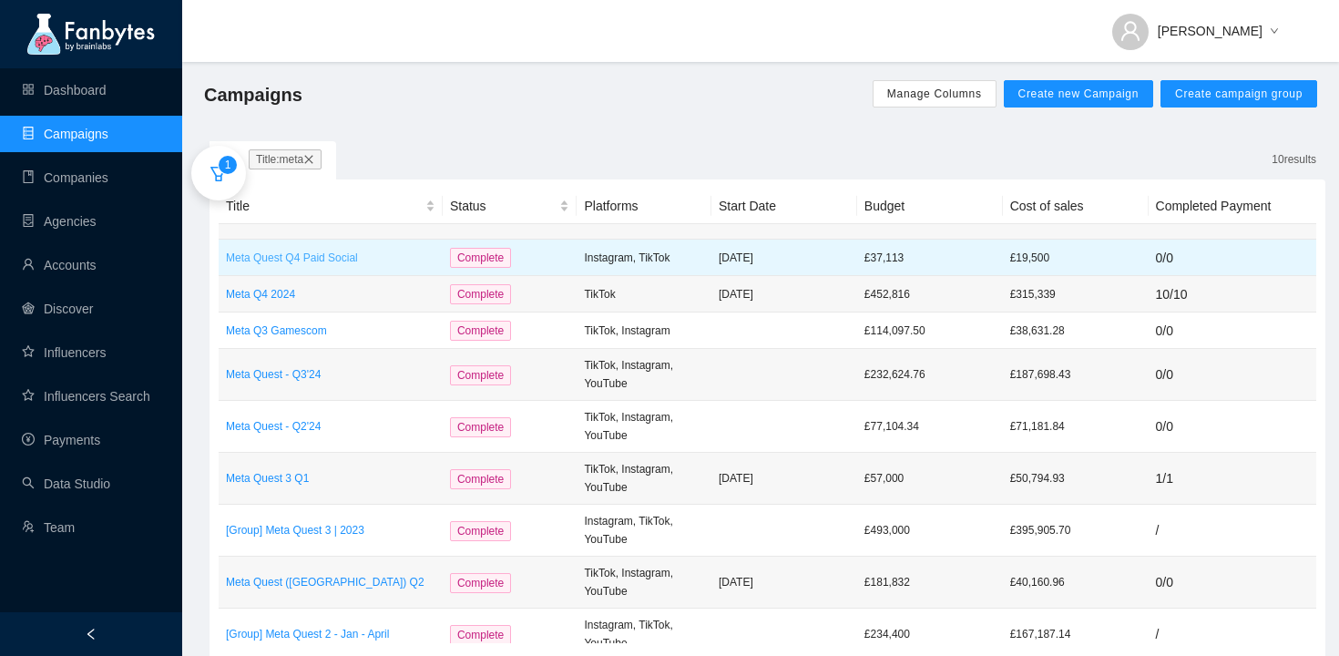
click at [357, 255] on p "Meta Quest Q4 Paid Social" at bounding box center [331, 258] width 210 height 18
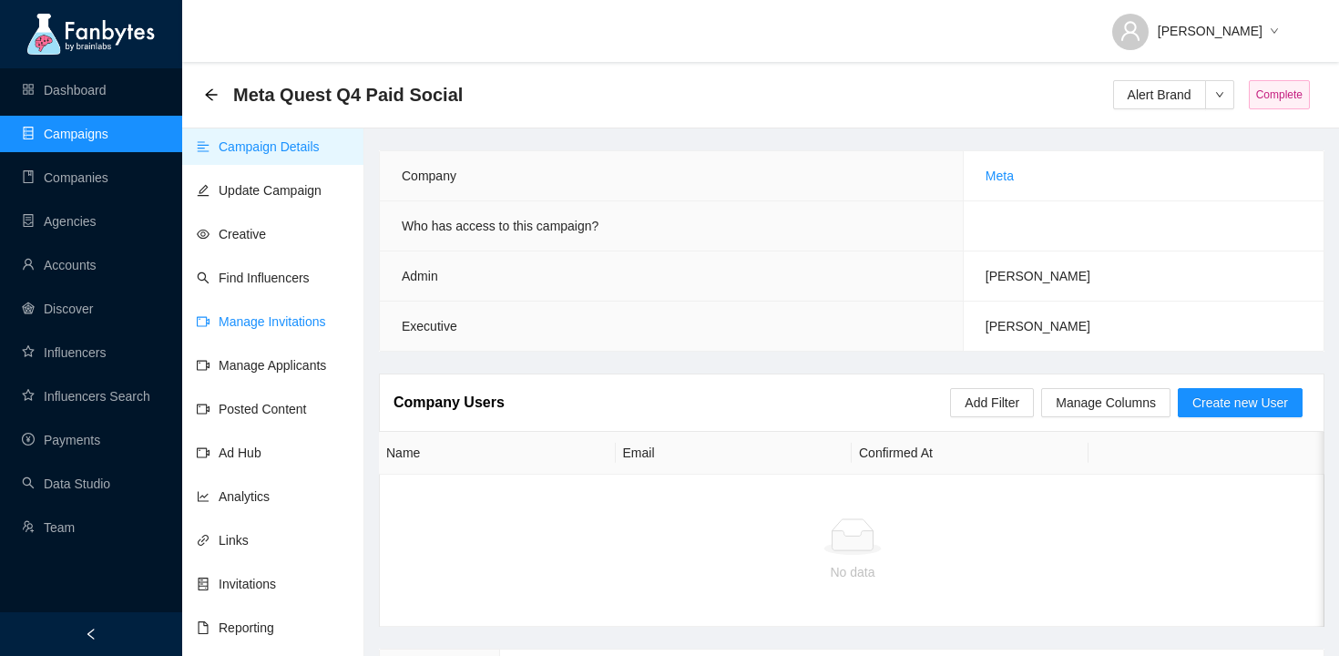
click at [312, 316] on link "Manage Invitations" at bounding box center [261, 321] width 129 height 15
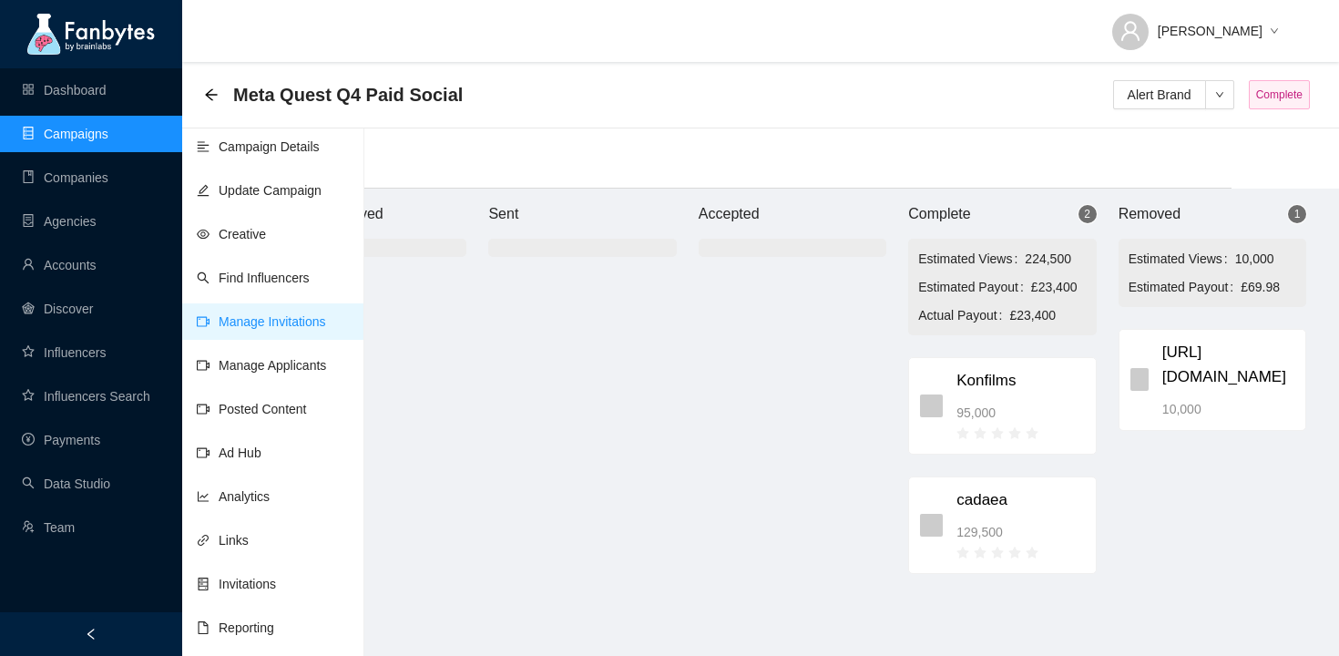
scroll to position [18, 107]
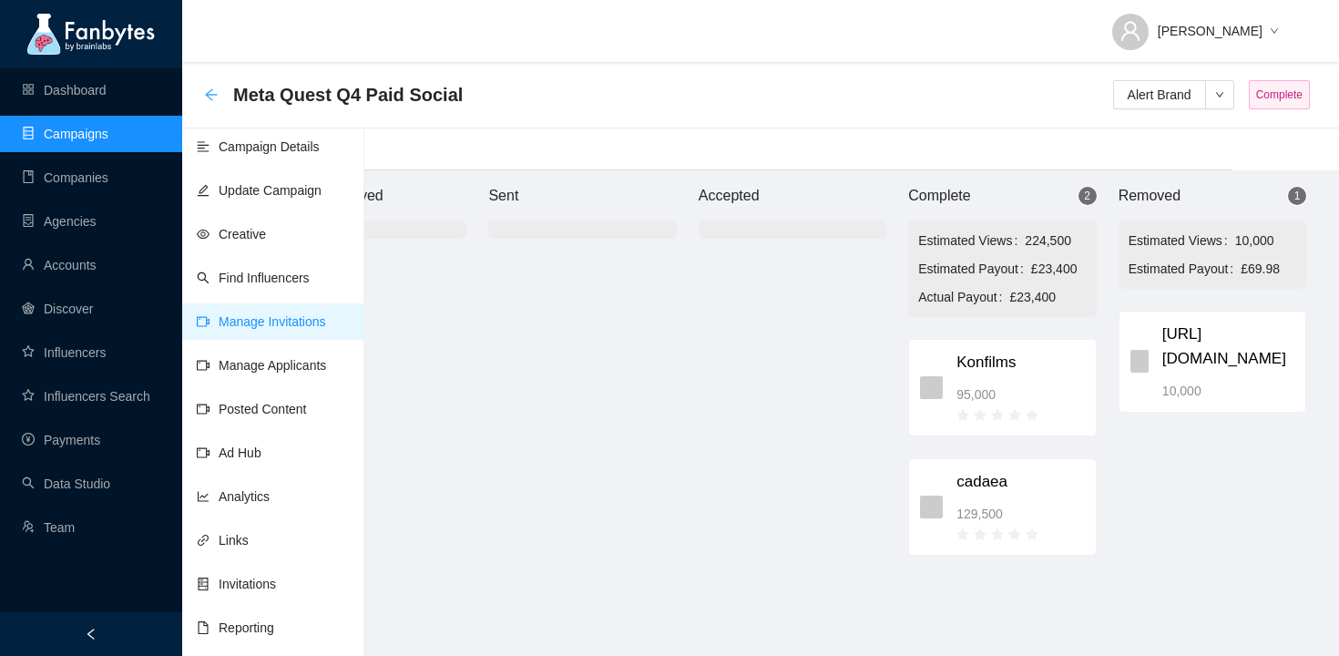
click at [213, 100] on icon "arrow-left" at bounding box center [211, 94] width 15 height 15
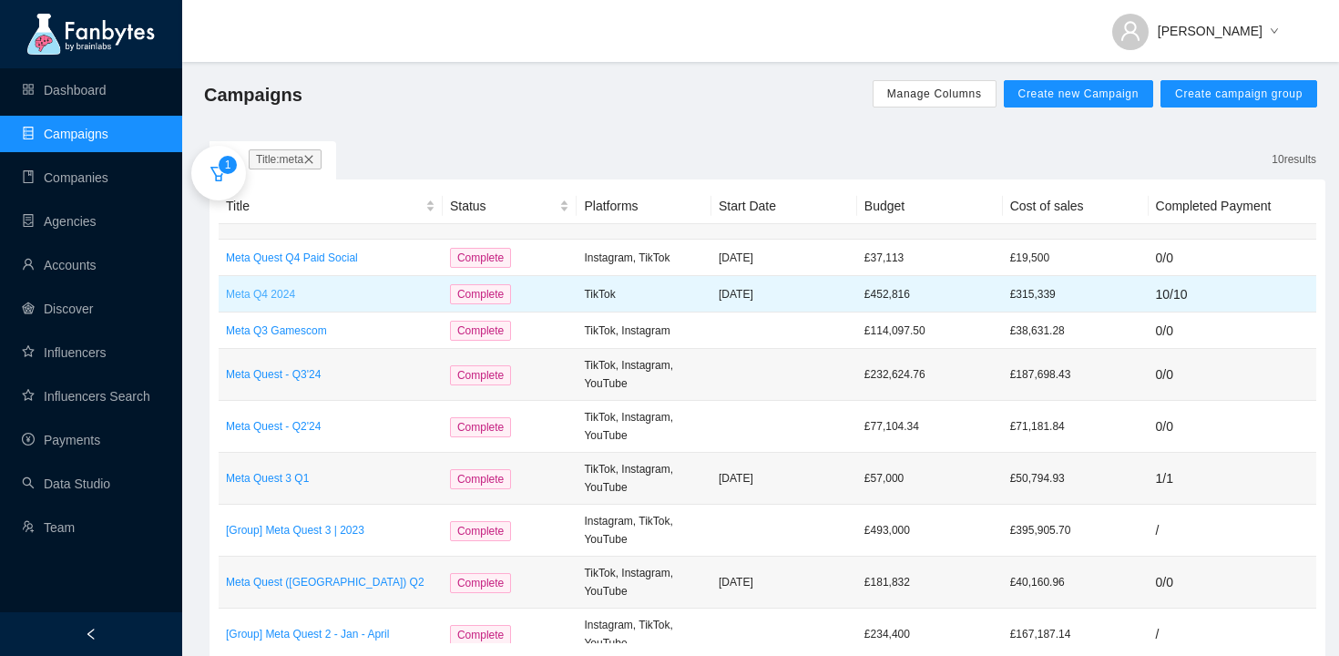
click at [275, 291] on p "Meta Q4 2024" at bounding box center [331, 294] width 210 height 18
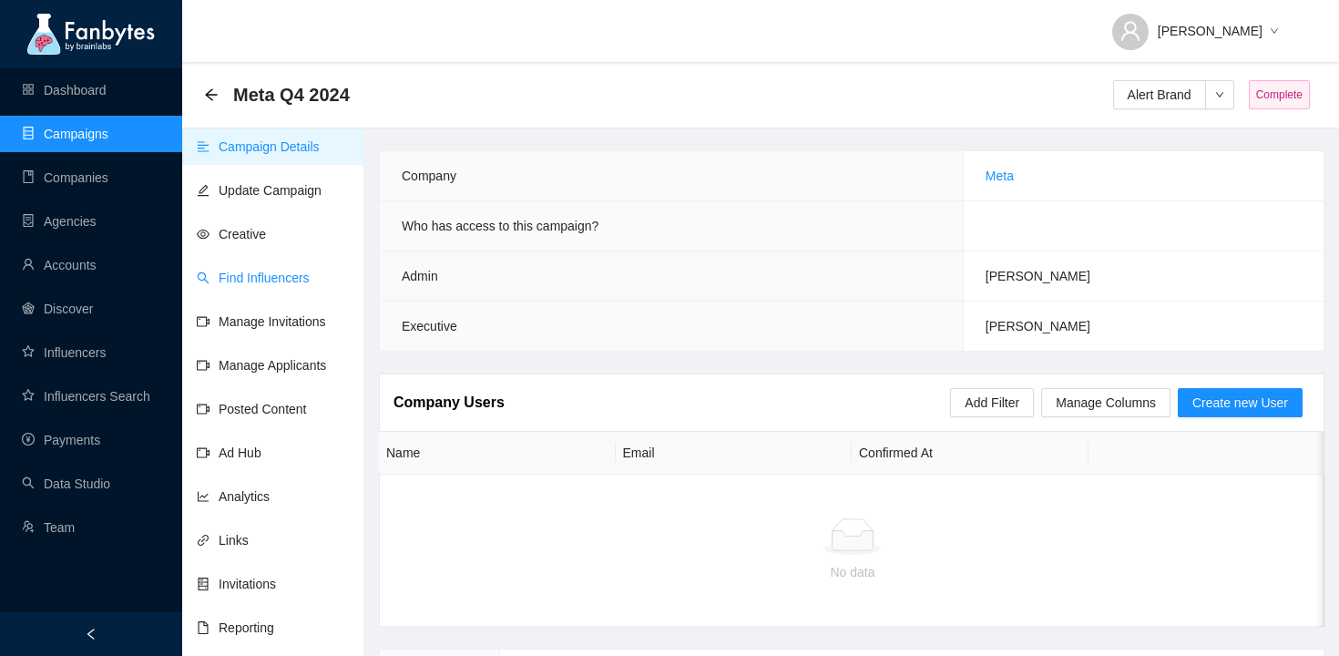
click at [253, 314] on link "Manage Invitations" at bounding box center [261, 321] width 129 height 15
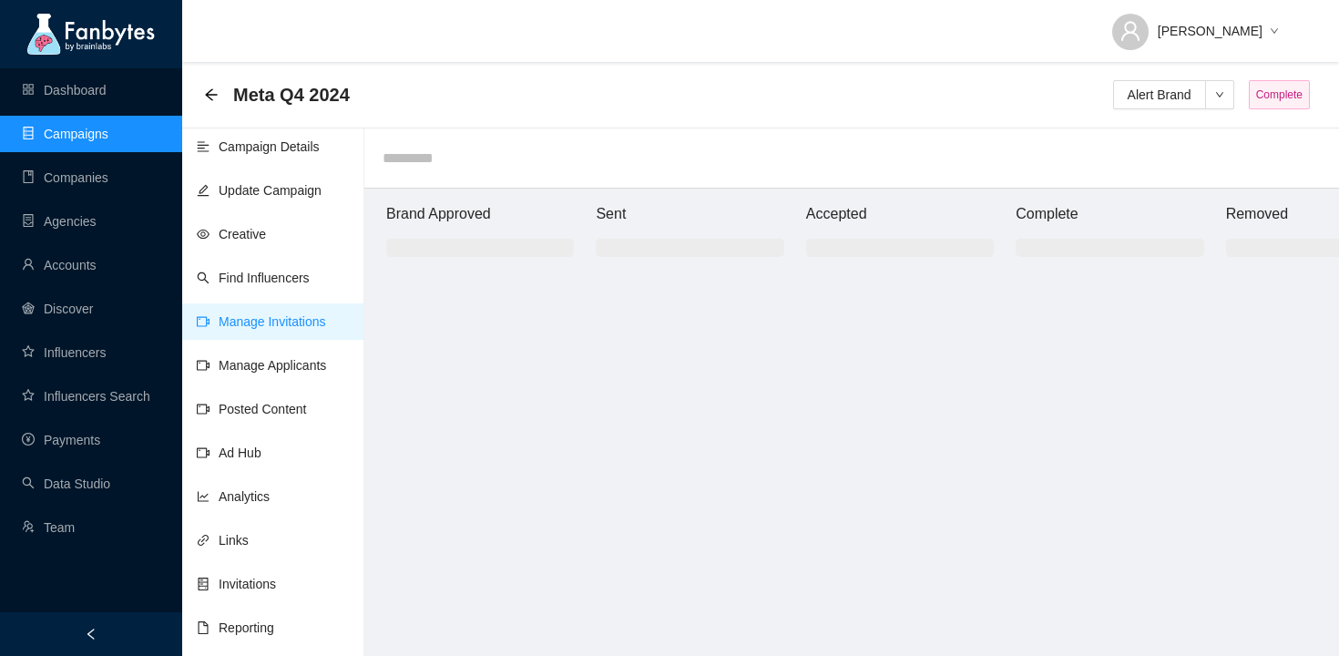
click at [299, 323] on link "Manage Invitations" at bounding box center [261, 321] width 129 height 15
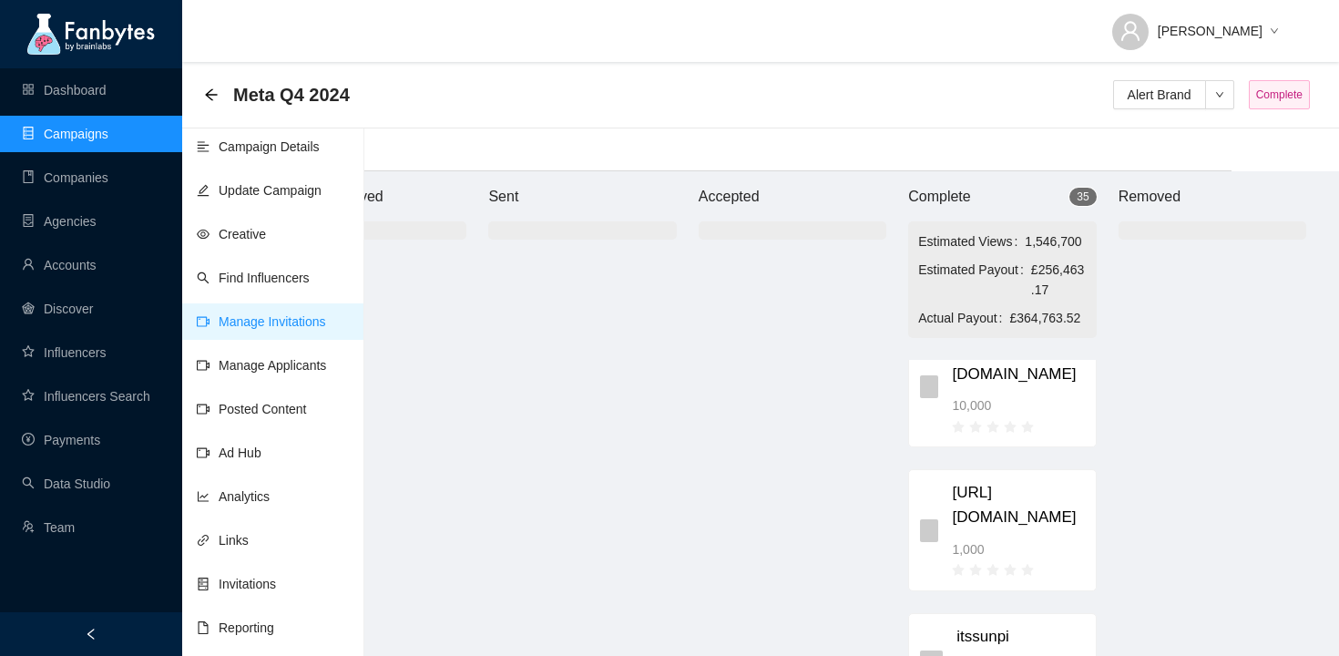
scroll to position [1105, 0]
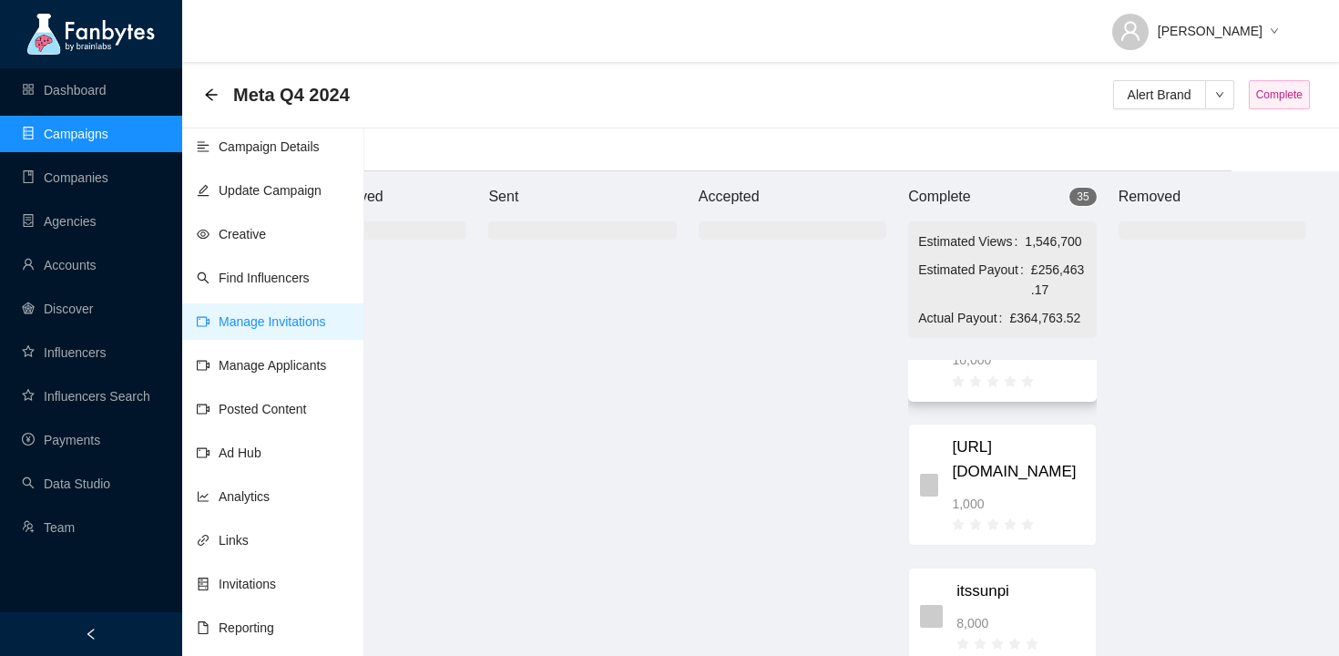
click at [1017, 341] on span "[URL][DOMAIN_NAME]" at bounding box center [1018, 316] width 132 height 48
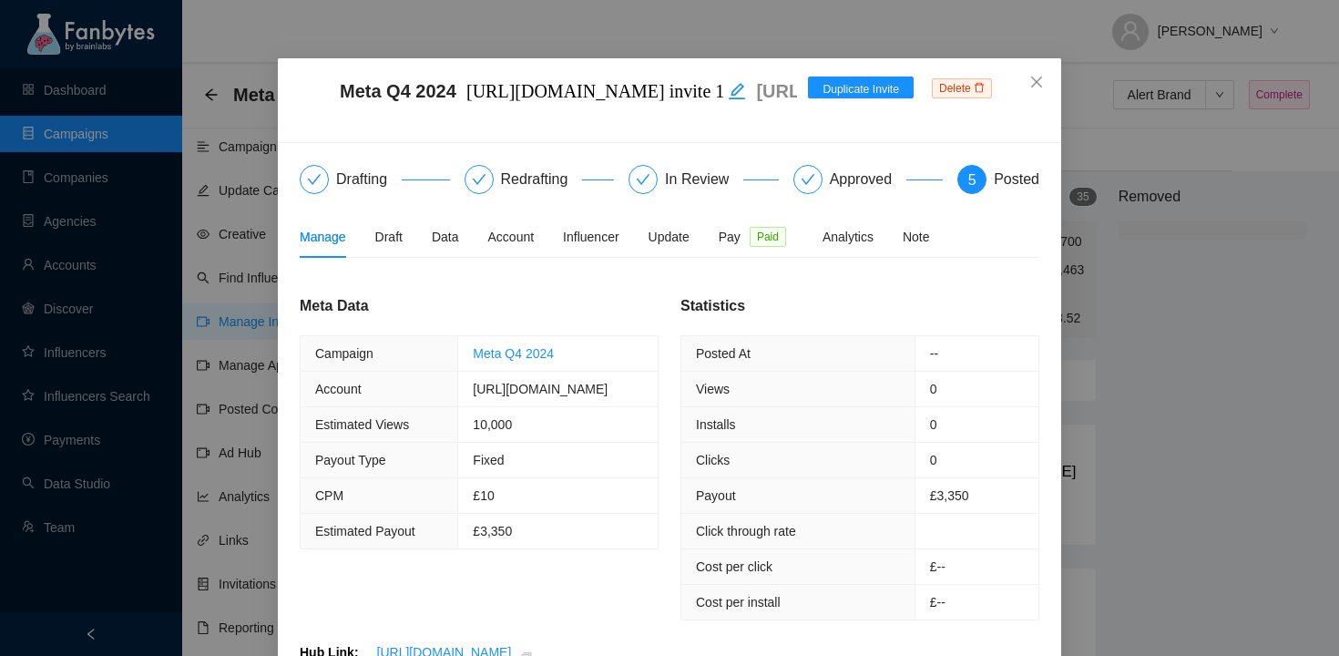
scroll to position [26, 0]
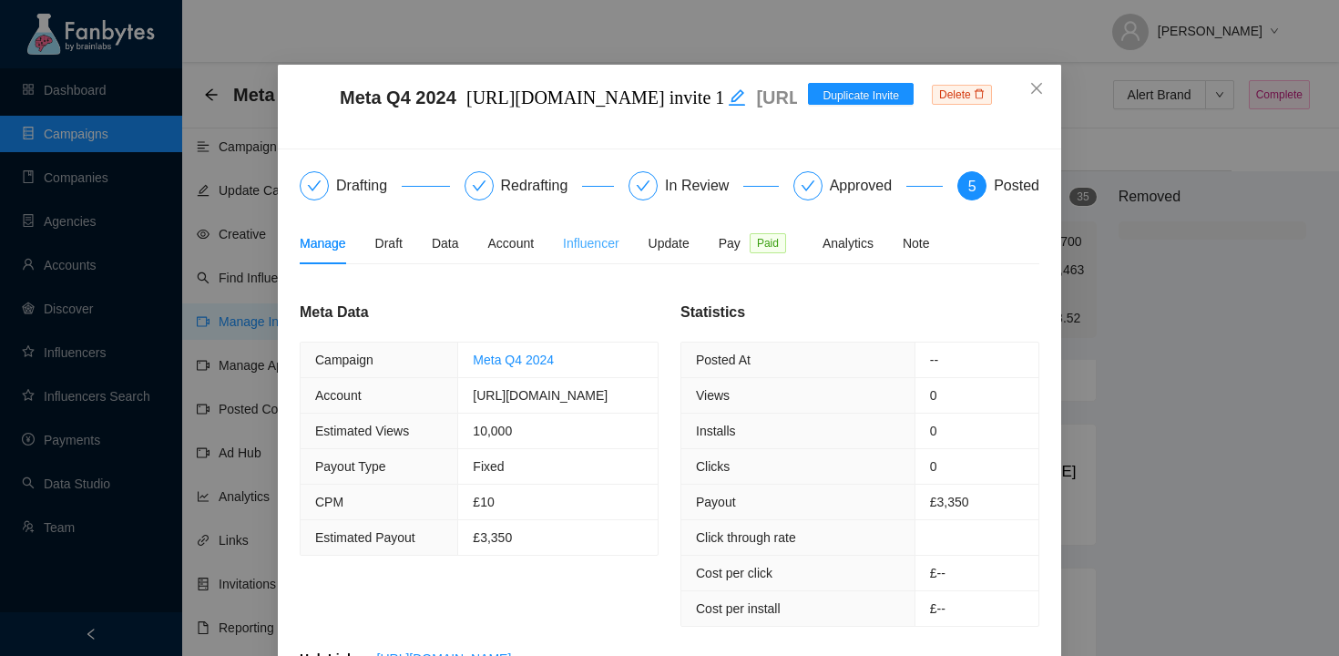
click at [608, 231] on div "Influencer" at bounding box center [591, 243] width 56 height 42
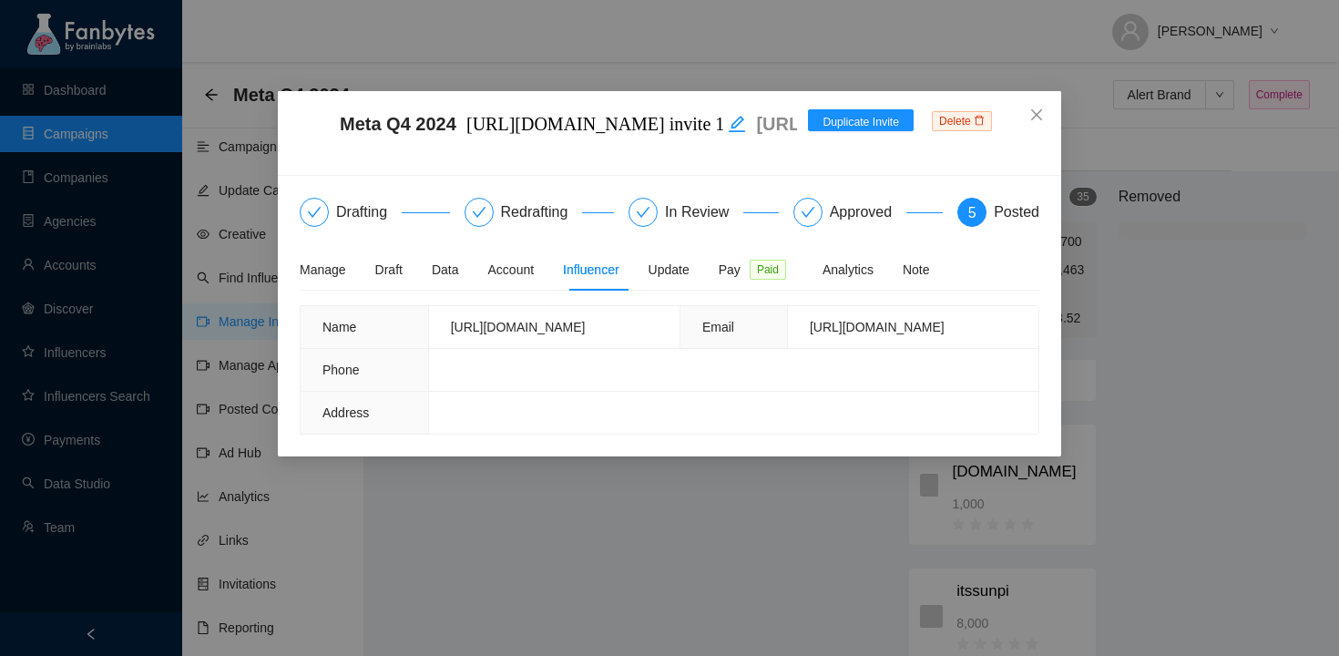
drag, startPoint x: 534, startPoint y: 341, endPoint x: 413, endPoint y: 327, distance: 121.9
click at [428, 327] on td "[URL][DOMAIN_NAME]" at bounding box center [553, 327] width 251 height 43
copy span "[URL][DOMAIN_NAME]"
click at [94, 167] on div "Meta Q4 2024 [URL][DOMAIN_NAME] invite 1 [URL][DOMAIN_NAME] Duplicate Invite De…" at bounding box center [669, 328] width 1339 height 656
click at [92, 348] on div "Meta Q4 2024 [URL][DOMAIN_NAME] invite 1 [URL][DOMAIN_NAME] Duplicate Invite De…" at bounding box center [669, 328] width 1339 height 656
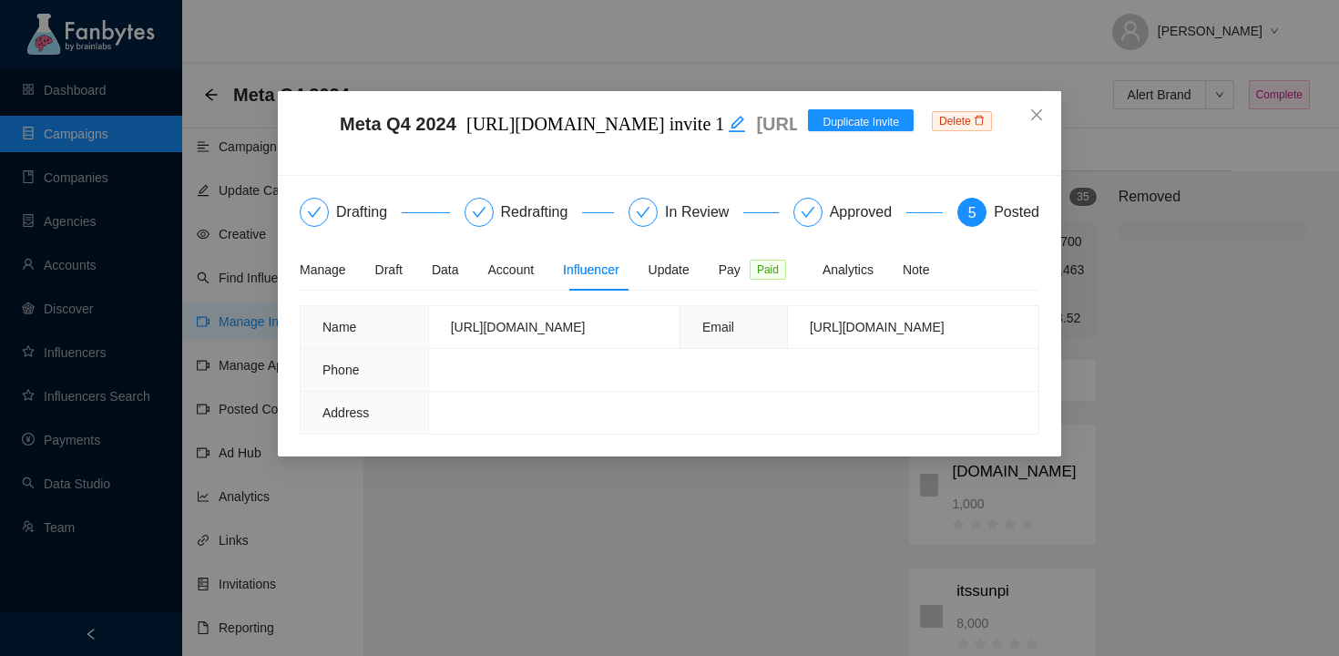
click at [98, 357] on div "Meta Q4 2024 [URL][DOMAIN_NAME] invite 1 [URL][DOMAIN_NAME] Duplicate Invite De…" at bounding box center [669, 328] width 1339 height 656
click at [321, 76] on div "Meta Q4 2024 [URL][DOMAIN_NAME] invite 1 [URL][DOMAIN_NAME] Duplicate Invite De…" at bounding box center [669, 328] width 1339 height 656
click at [1031, 113] on icon "close" at bounding box center [1036, 114] width 15 height 15
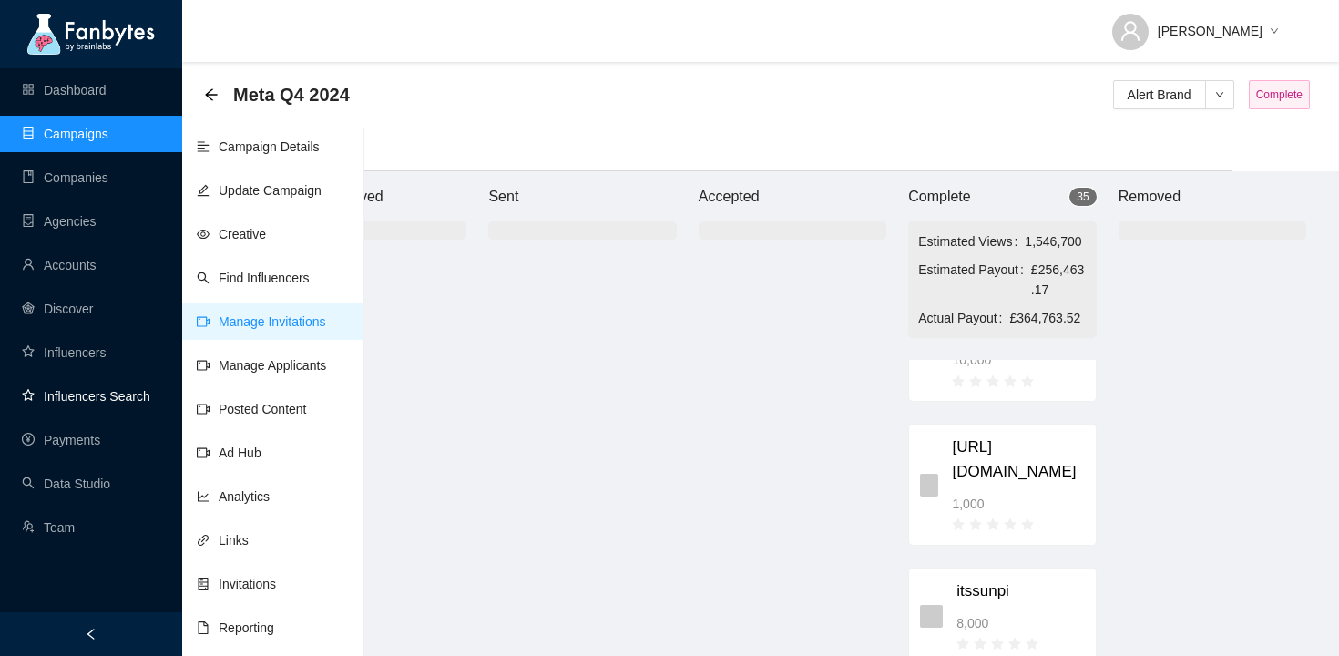
click at [111, 389] on link "Influencers Search" at bounding box center [86, 396] width 128 height 15
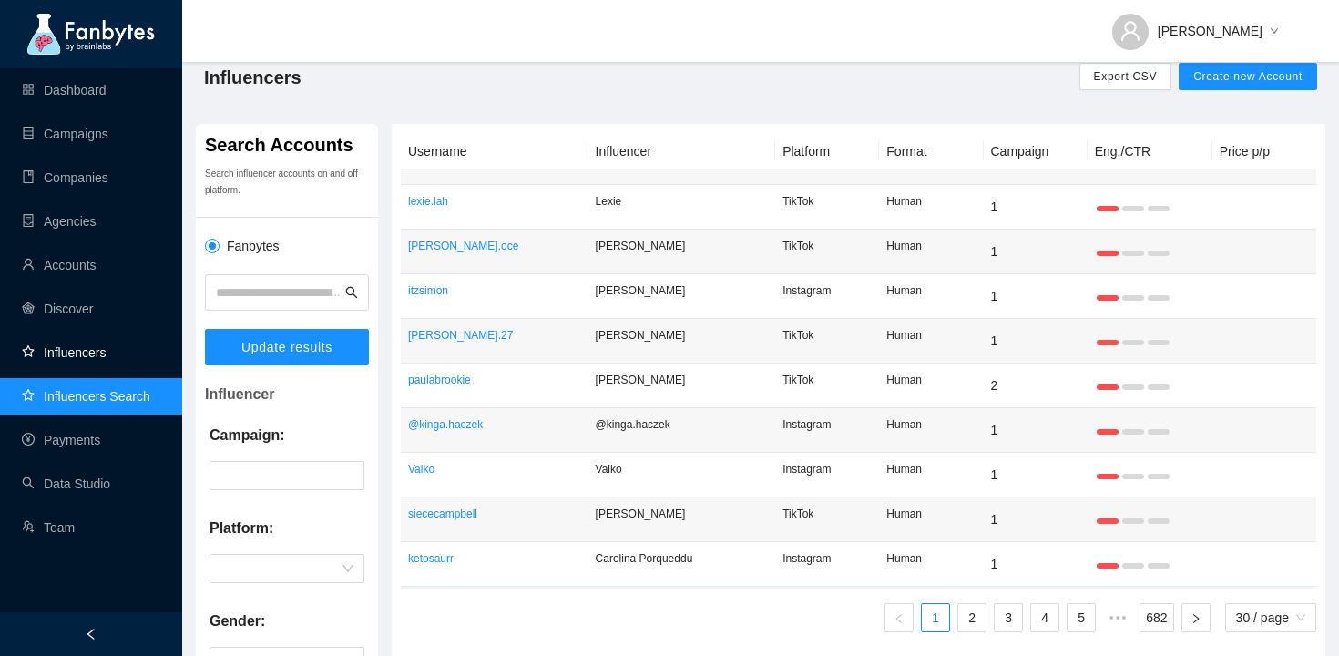
click at [88, 345] on link "Influencers" at bounding box center [64, 352] width 84 height 15
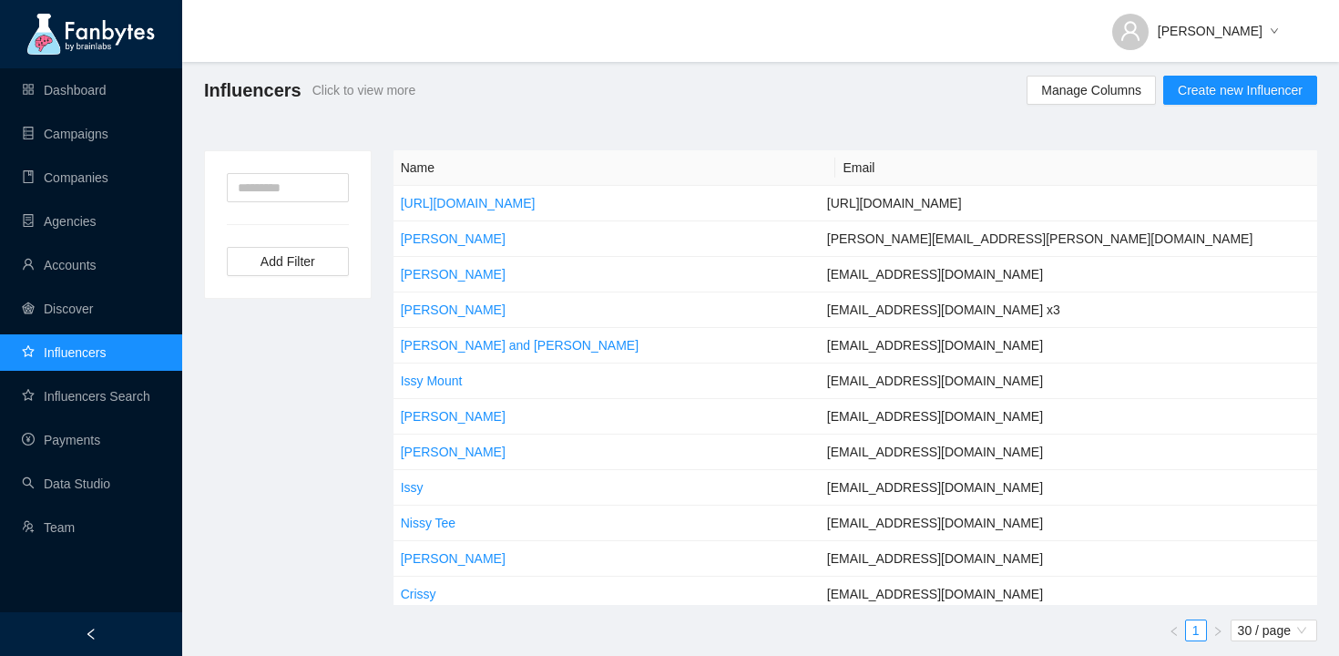
scroll to position [5, 0]
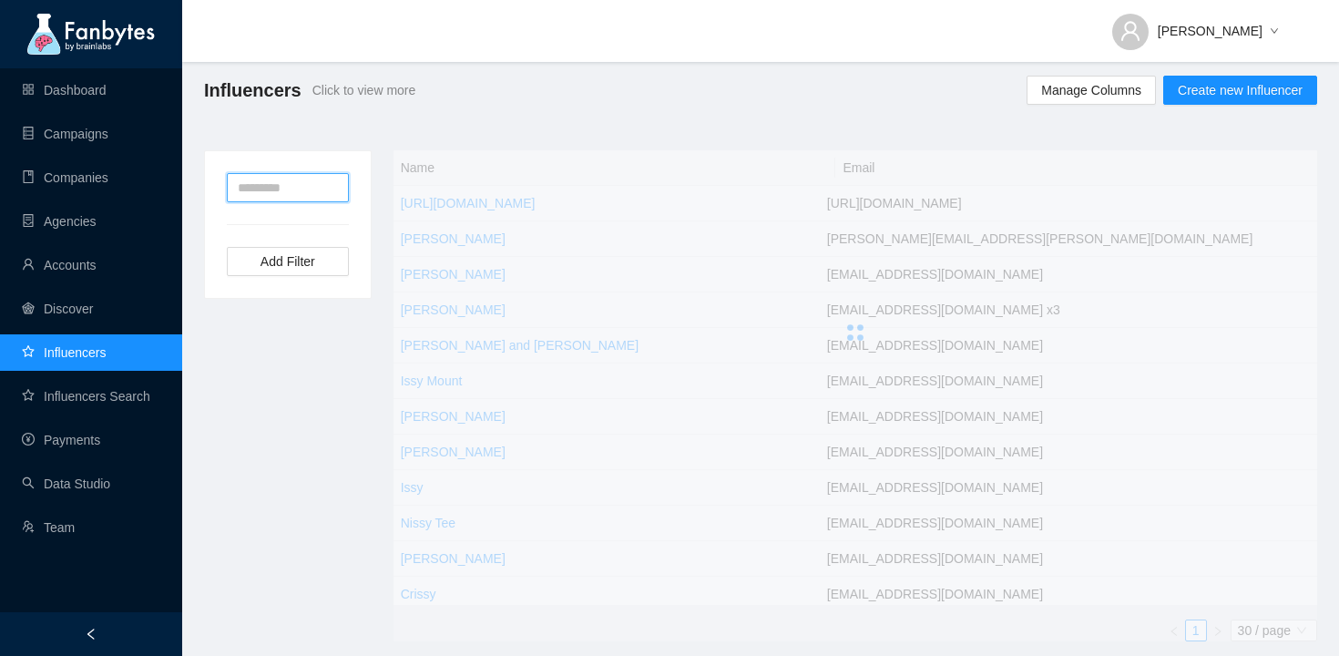
click at [265, 185] on input "text" at bounding box center [288, 187] width 122 height 29
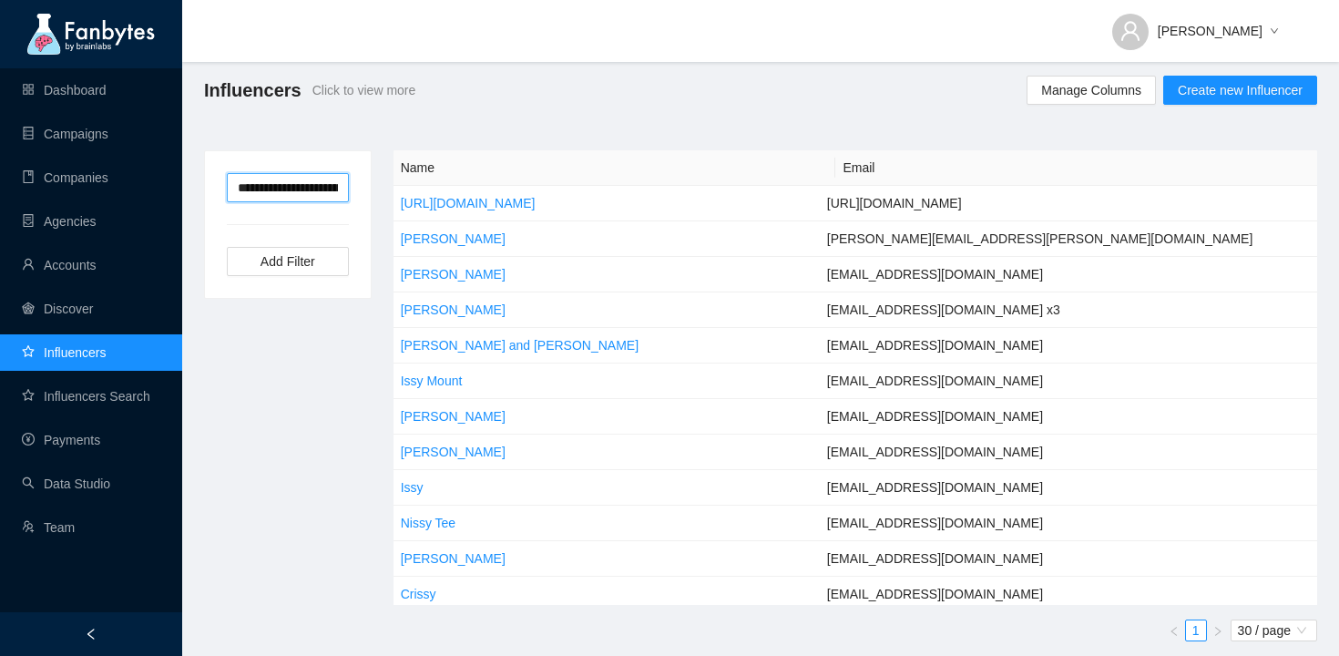
scroll to position [0, 179]
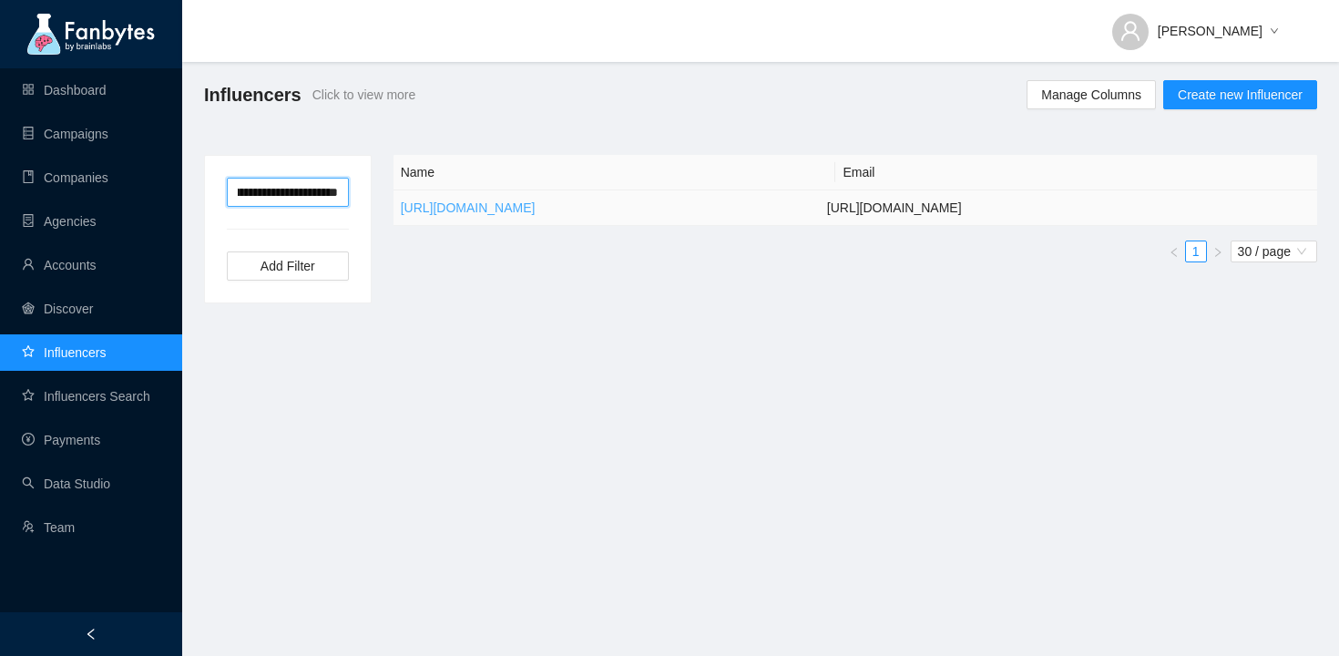
type input "**********"
click at [486, 203] on link "[URL][DOMAIN_NAME]" at bounding box center [468, 207] width 135 height 15
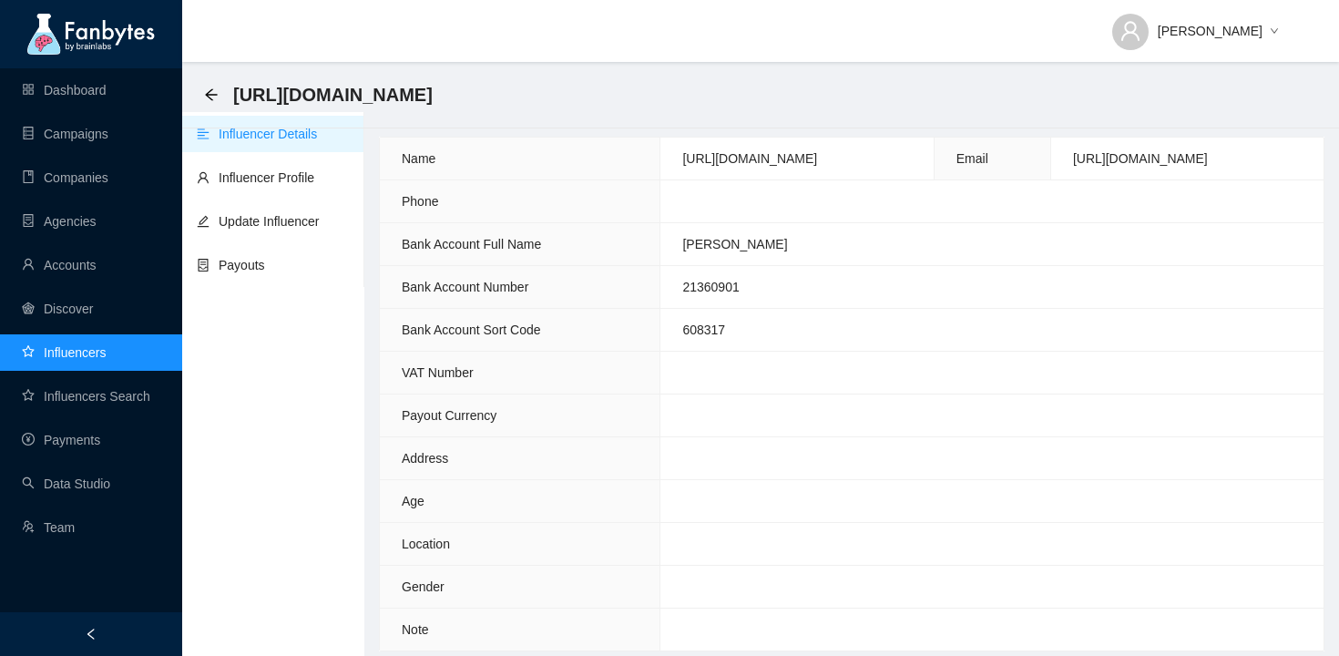
click at [265, 258] on link "Payouts" at bounding box center [231, 265] width 68 height 15
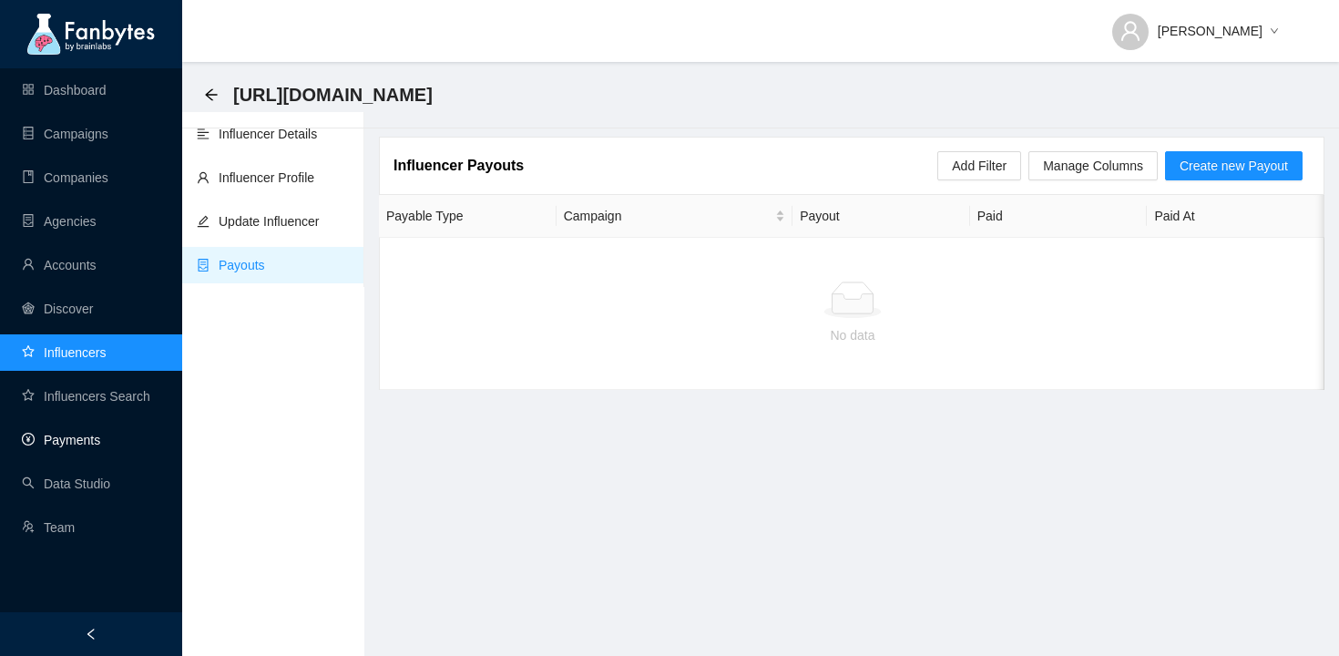
click at [60, 444] on link "Payments" at bounding box center [61, 440] width 78 height 15
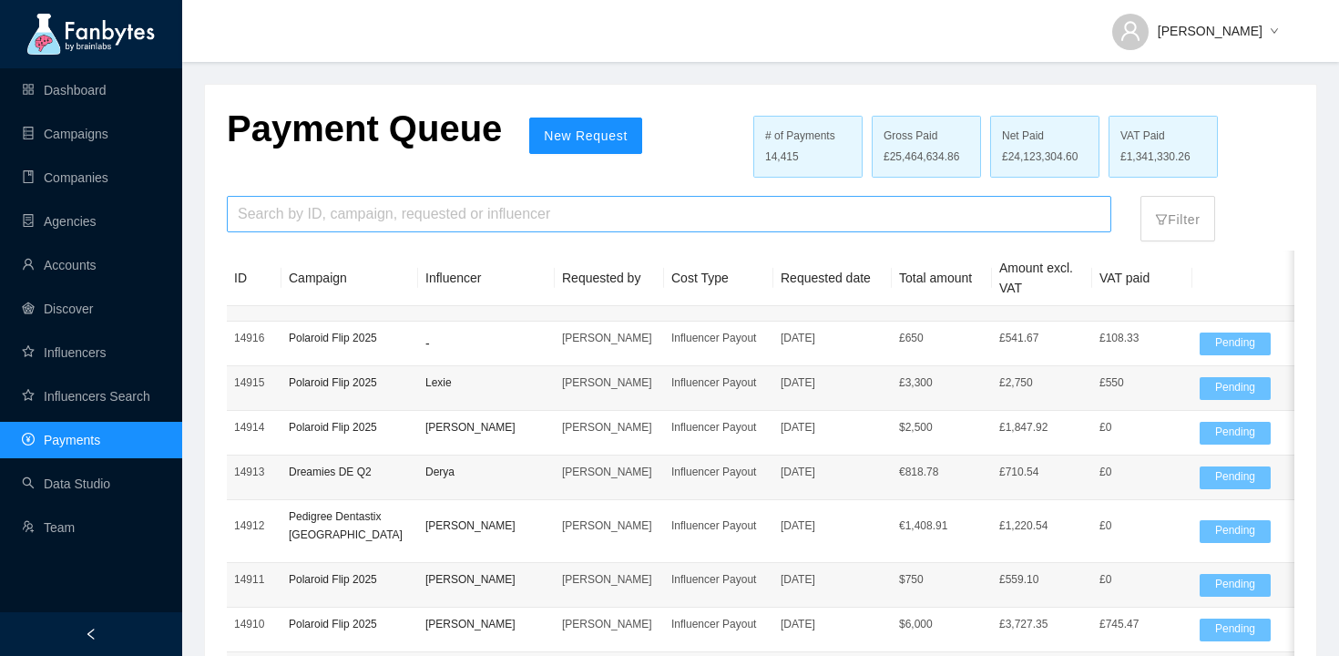
click at [314, 217] on input "search" at bounding box center [669, 214] width 863 height 35
paste input "**********"
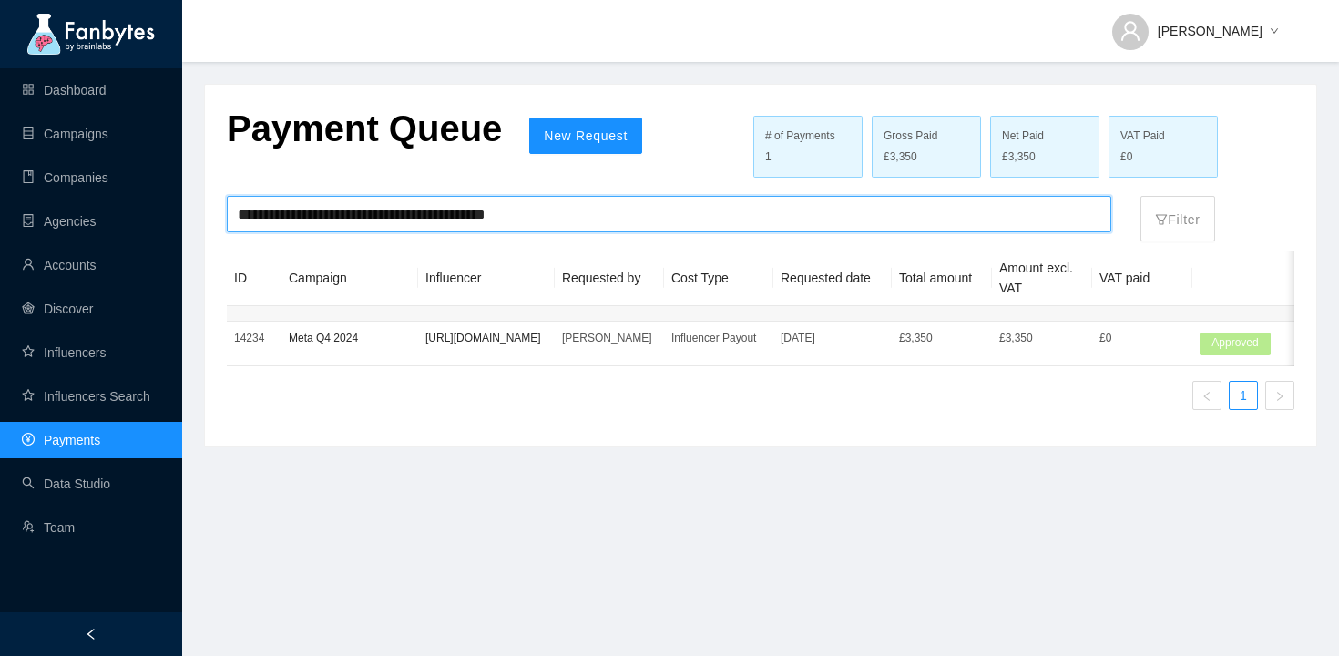
type input "**********"
